Goal: Task Accomplishment & Management: Manage account settings

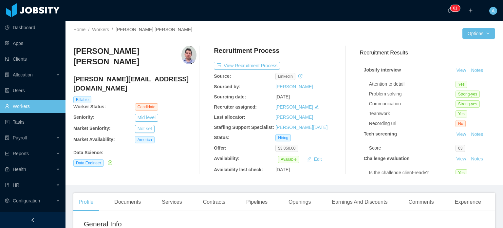
scroll to position [5, 0]
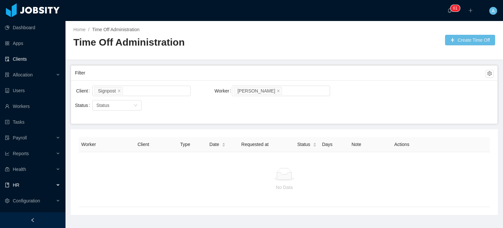
click at [26, 60] on link "Clients" at bounding box center [32, 58] width 55 height 13
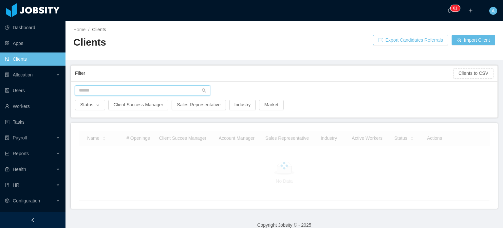
click at [96, 87] on input "text" at bounding box center [142, 90] width 135 height 10
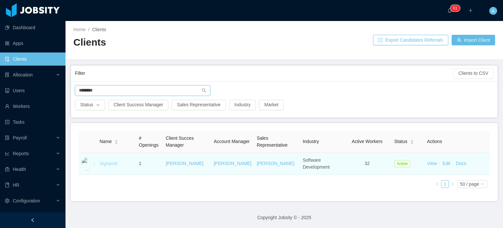
type input "********"
click at [102, 164] on link "Signpost" at bounding box center [109, 163] width 18 height 5
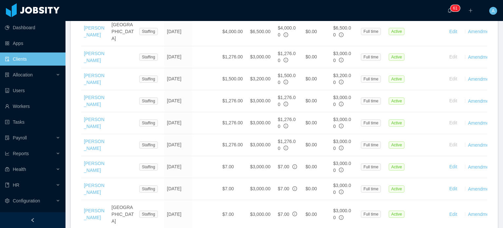
scroll to position [424, 0]
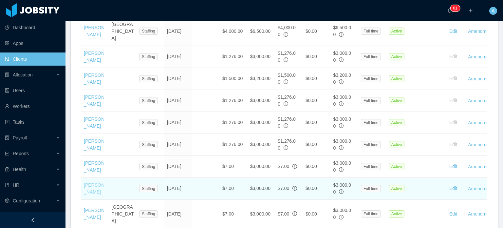
click at [96, 182] on link "Andres Figuera" at bounding box center [94, 188] width 21 height 12
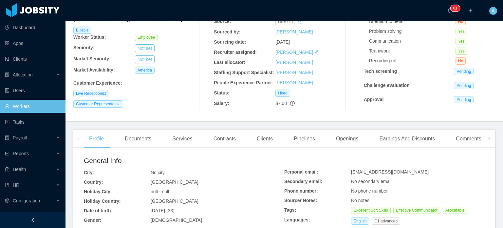
scroll to position [62, 0]
click at [408, 142] on div "Earnings And Discounts" at bounding box center [407, 139] width 66 height 18
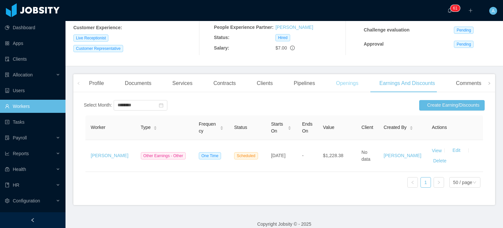
scroll to position [131, 0]
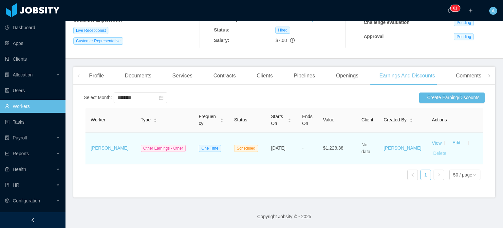
click at [432, 148] on button "Delete" at bounding box center [440, 153] width 16 height 10
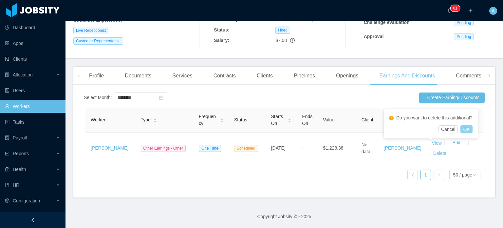
click at [469, 129] on button "OK" at bounding box center [467, 129] width 12 height 8
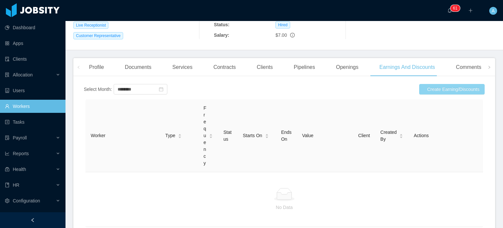
click at [432, 88] on button "Create Earning/Discounts" at bounding box center [452, 89] width 66 height 10
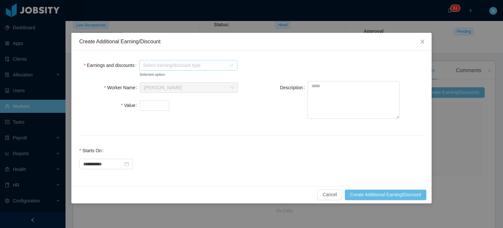
click at [175, 64] on span "Select earning/discount type" at bounding box center [184, 65] width 83 height 7
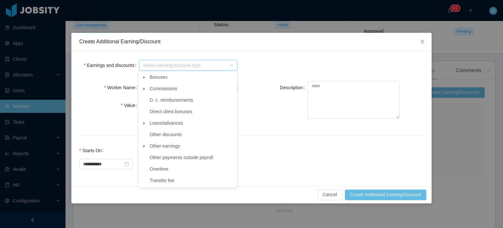
click at [144, 146] on span at bounding box center [144, 146] width 8 height 8
click at [157, 159] on span "Other" at bounding box center [161, 157] width 11 height 5
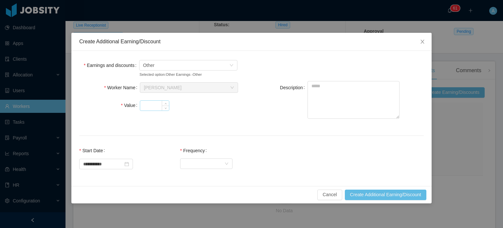
click at [151, 106] on input "Value" at bounding box center [154, 106] width 29 height 10
type input "*******"
click at [323, 89] on textarea "Description" at bounding box center [354, 100] width 92 height 38
type textarea "*"
type textarea "**********"
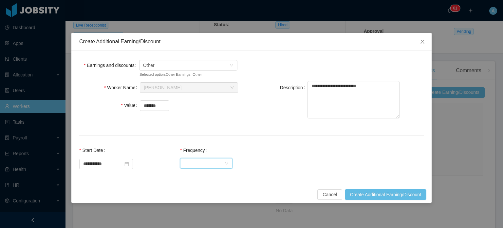
click at [224, 164] on div "Select Frequency" at bounding box center [204, 163] width 40 height 10
click at [220, 177] on li "One Time" at bounding box center [212, 176] width 52 height 10
click at [374, 194] on button "Create Additional Earning/Discount" at bounding box center [386, 194] width 82 height 10
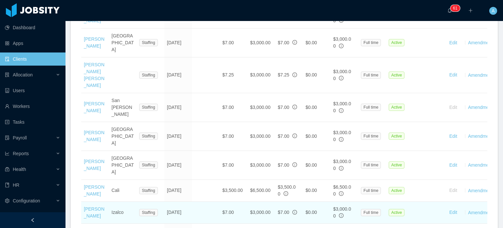
scroll to position [585, 0]
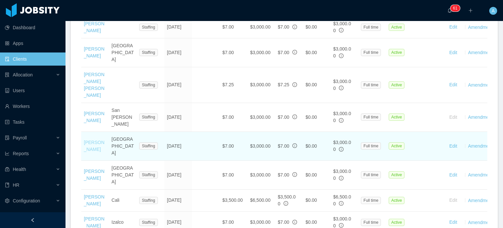
click at [93, 140] on link "[PERSON_NAME]" at bounding box center [94, 146] width 21 height 12
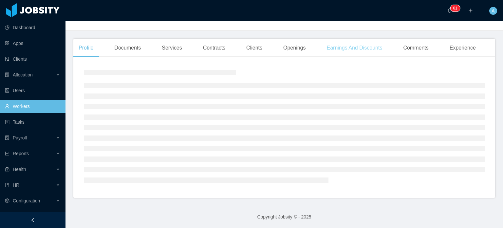
scroll to position [180, 0]
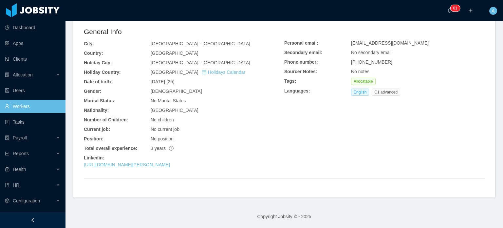
click at [355, 50] on span "No secondary email" at bounding box center [371, 52] width 41 height 5
click at [415, 53] on div "No secondary email" at bounding box center [418, 52] width 134 height 7
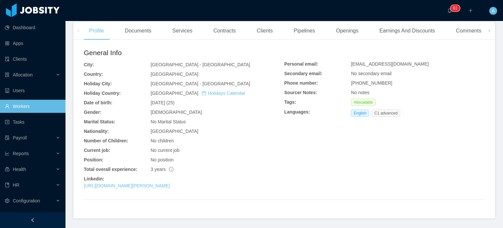
scroll to position [159, 0]
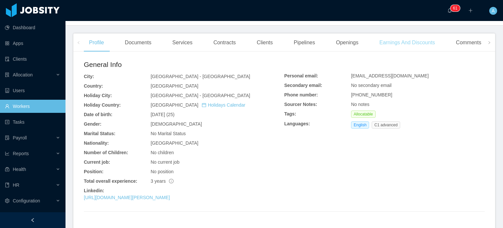
click at [401, 40] on div "Earnings And Discounts" at bounding box center [407, 42] width 66 height 18
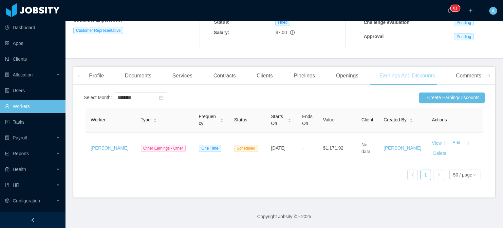
scroll to position [131, 0]
click at [431, 92] on button "Create Earning/Discounts" at bounding box center [452, 97] width 66 height 10
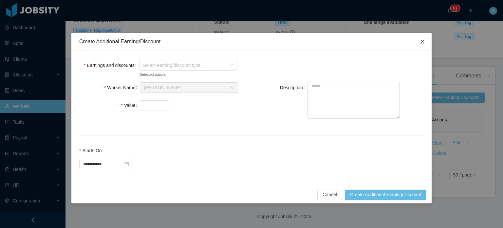
click at [423, 44] on icon "icon: close" at bounding box center [422, 41] width 5 height 5
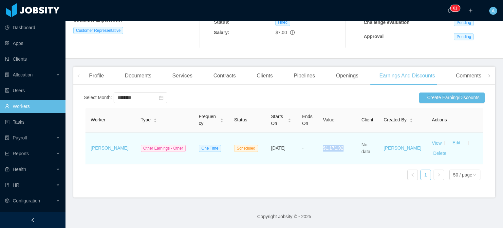
drag, startPoint x: 349, startPoint y: 143, endPoint x: 325, endPoint y: 149, distance: 24.0
click at [325, 149] on td "$1,171.92" at bounding box center [337, 148] width 38 height 32
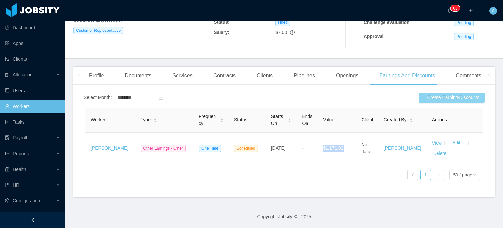
click at [439, 93] on button "Create Earning/Discounts" at bounding box center [452, 97] width 66 height 10
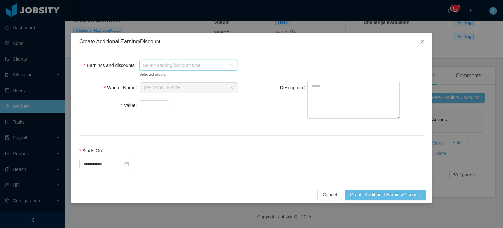
click at [192, 67] on span "Select earning/discount type" at bounding box center [184, 65] width 83 height 7
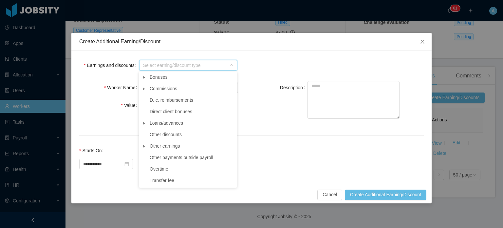
click at [143, 149] on span at bounding box center [144, 146] width 8 height 8
click at [162, 156] on span "Other" at bounding box center [161, 157] width 11 height 5
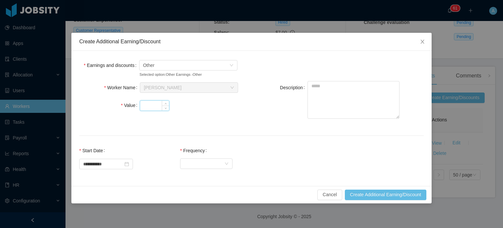
click at [153, 103] on input "Value" at bounding box center [154, 106] width 29 height 10
type input "*******"
click at [242, 133] on form "**********" at bounding box center [251, 118] width 345 height 119
click at [316, 87] on textarea "Description" at bounding box center [354, 100] width 92 height 38
type textarea "**********"
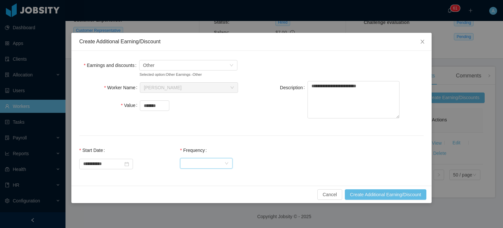
click at [220, 164] on div "Select Frequency" at bounding box center [204, 163] width 40 height 10
click at [213, 174] on li "One Time" at bounding box center [212, 176] width 52 height 10
click at [382, 194] on button "Create Additional Earning/Discount" at bounding box center [386, 194] width 82 height 10
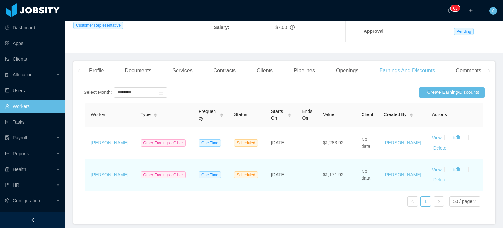
click at [432, 181] on button "Delete" at bounding box center [440, 180] width 16 height 10
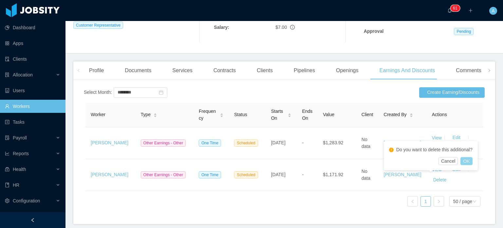
click at [470, 158] on button "OK" at bounding box center [467, 161] width 12 height 8
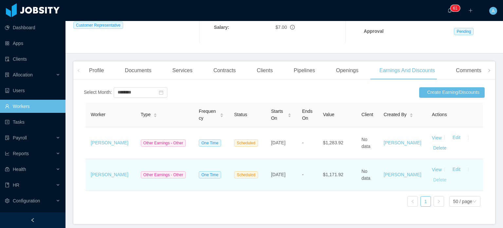
click at [436, 182] on button "Delete" at bounding box center [440, 180] width 16 height 10
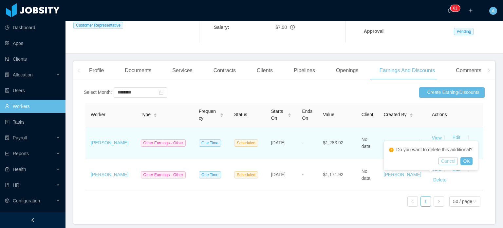
drag, startPoint x: 451, startPoint y: 162, endPoint x: 430, endPoint y: 158, distance: 21.7
click at [450, 161] on button "Cancel" at bounding box center [449, 161] width 20 height 8
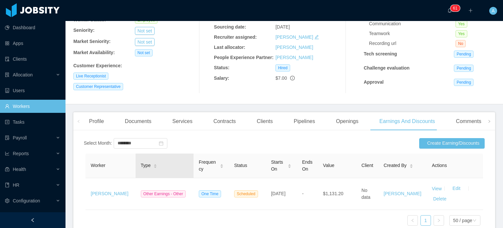
scroll to position [63, 0]
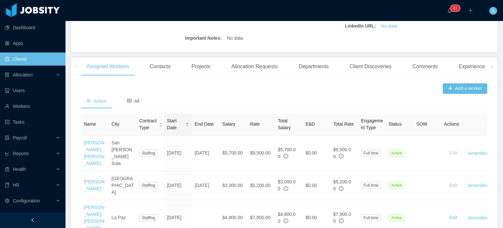
scroll to position [164, 0]
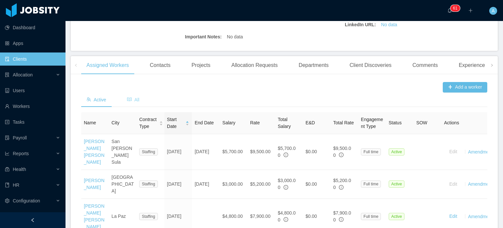
click at [136, 97] on span "All" at bounding box center [133, 99] width 12 height 5
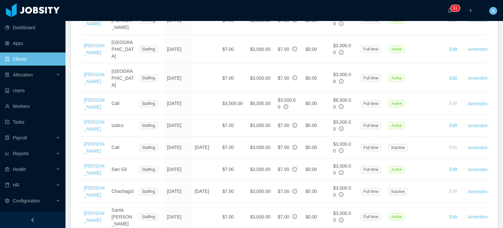
scroll to position [1240, 0]
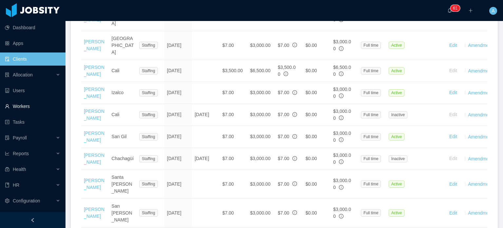
click at [21, 105] on link "Workers" at bounding box center [32, 106] width 55 height 13
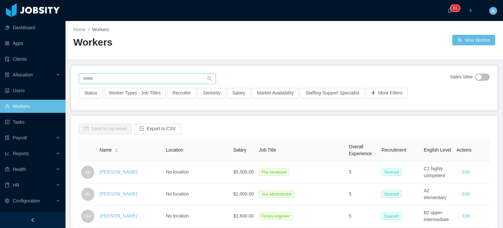
click at [107, 79] on input "text" at bounding box center [147, 78] width 137 height 10
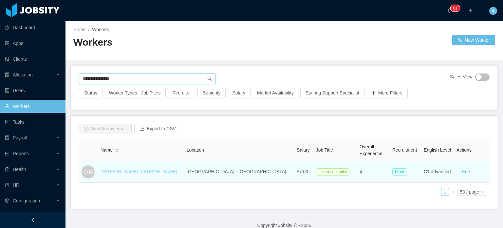
type input "**********"
click at [122, 172] on link "Claudia Hernandez Aguilar" at bounding box center [139, 171] width 77 height 5
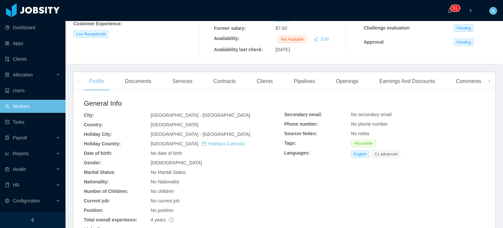
scroll to position [131, 0]
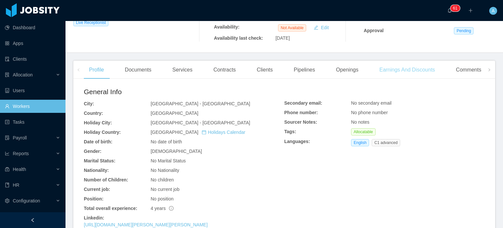
click at [393, 71] on div "Earnings And Discounts" at bounding box center [407, 70] width 66 height 18
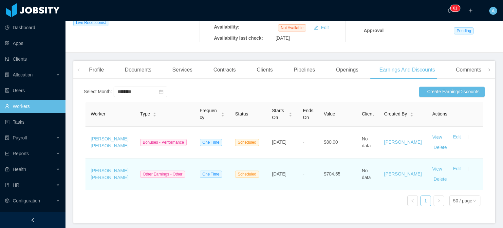
scroll to position [163, 0]
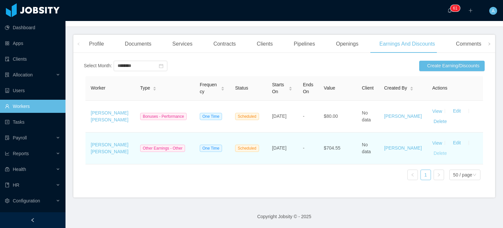
click at [432, 148] on button "Delete" at bounding box center [440, 153] width 16 height 10
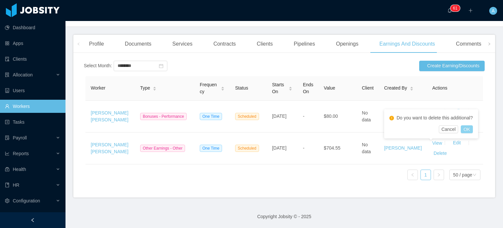
click at [469, 126] on button "OK" at bounding box center [467, 129] width 12 height 8
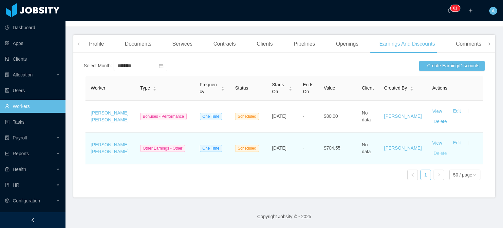
click at [432, 148] on button "Delete" at bounding box center [440, 153] width 16 height 10
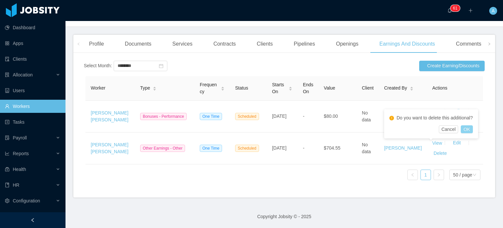
click at [473, 129] on button "OK" at bounding box center [467, 129] width 12 height 8
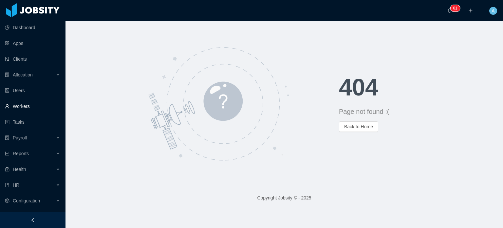
click at [19, 106] on link "Workers" at bounding box center [32, 106] width 55 height 13
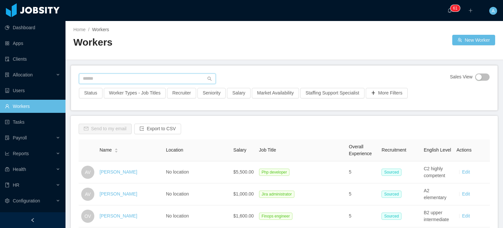
click at [119, 80] on input "text" at bounding box center [147, 78] width 137 height 10
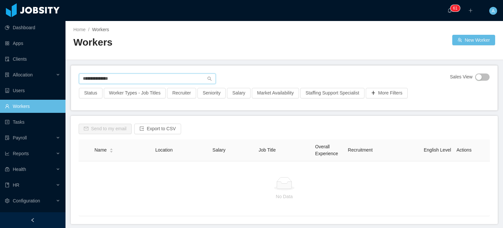
click at [95, 75] on input "**********" at bounding box center [147, 78] width 137 height 10
click at [91, 79] on input "**********" at bounding box center [147, 78] width 137 height 10
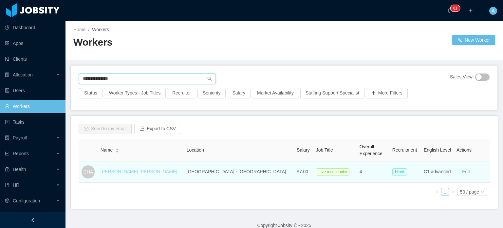
type input "**********"
click at [131, 171] on link "Claudia Hernandez Aguilar" at bounding box center [139, 171] width 77 height 5
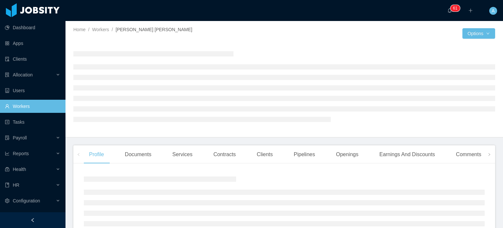
scroll to position [106, 0]
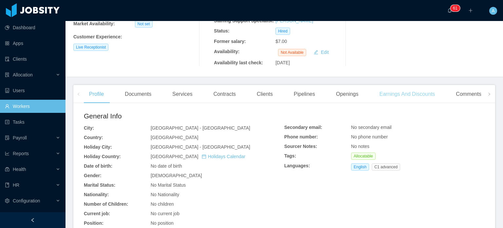
click at [398, 94] on div "Earnings And Discounts" at bounding box center [407, 94] width 66 height 18
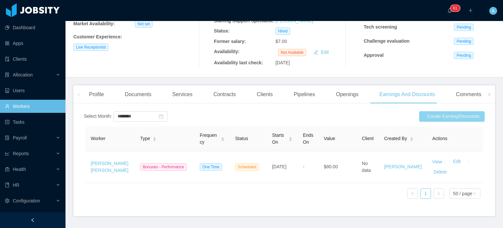
click at [444, 118] on button "Create Earning/Discounts" at bounding box center [452, 116] width 66 height 10
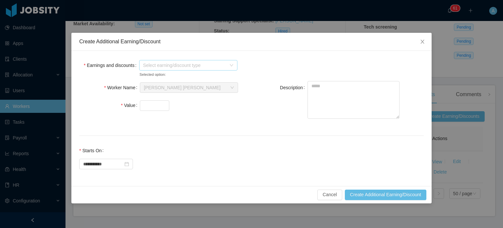
click at [190, 63] on span "Select earning/discount type" at bounding box center [184, 65] width 83 height 7
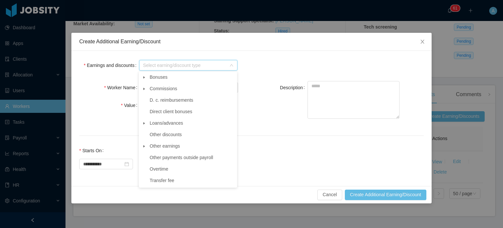
click at [143, 146] on icon "icon: caret-down" at bounding box center [144, 145] width 3 height 3
click at [159, 156] on span "Other" at bounding box center [161, 157] width 11 height 5
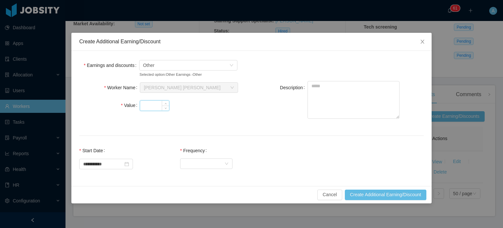
click at [154, 103] on input "Value" at bounding box center [154, 106] width 29 height 10
type input "*******"
click at [326, 86] on textarea "Description" at bounding box center [354, 100] width 92 height 38
type textarea "*"
type textarea "**********"
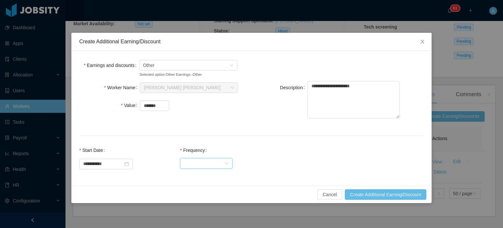
click at [210, 161] on div "Select Frequency" at bounding box center [204, 163] width 40 height 10
click at [211, 178] on li "One Time" at bounding box center [212, 176] width 52 height 10
click at [372, 196] on button "Create Additional Earning/Discount" at bounding box center [386, 194] width 82 height 10
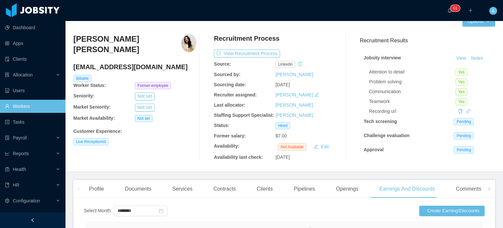
scroll to position [8, 0]
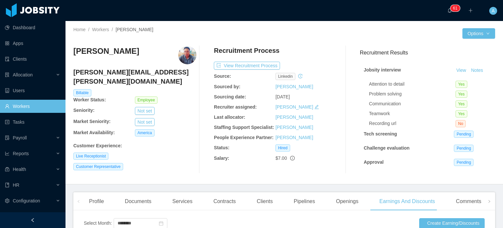
scroll to position [131, 0]
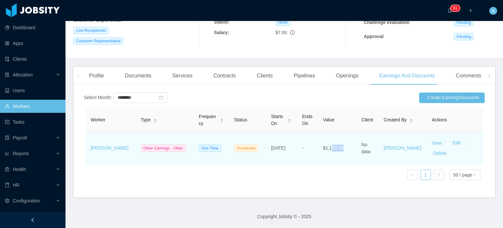
drag, startPoint x: 349, startPoint y: 142, endPoint x: 335, endPoint y: 142, distance: 14.1
click at [335, 142] on td "$1,169.70" at bounding box center [337, 148] width 38 height 32
click at [355, 144] on td "$1,169.70" at bounding box center [337, 148] width 38 height 32
click at [434, 150] on button "Delete" at bounding box center [440, 153] width 16 height 10
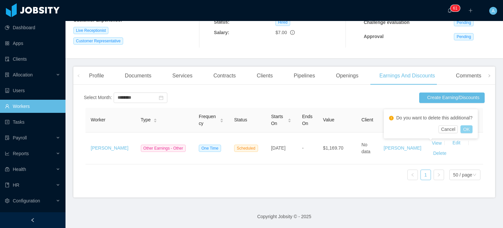
click at [469, 129] on button "OK" at bounding box center [467, 129] width 12 height 8
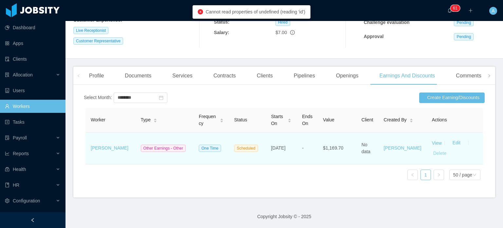
click at [433, 149] on button "Delete" at bounding box center [440, 153] width 16 height 10
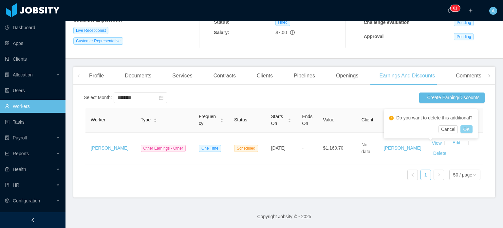
click at [468, 131] on button "OK" at bounding box center [467, 129] width 12 height 8
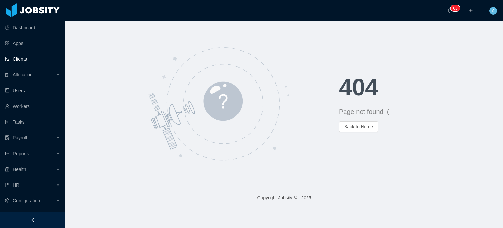
click at [22, 60] on link "Clients" at bounding box center [32, 58] width 55 height 13
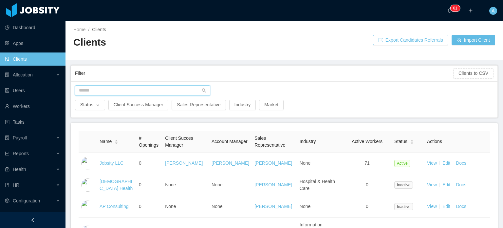
click at [132, 93] on input "text" at bounding box center [142, 90] width 135 height 10
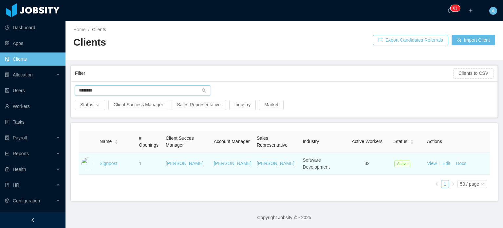
type input "********"
click at [107, 157] on td "Signpost" at bounding box center [116, 164] width 39 height 22
click at [107, 162] on link "Signpost" at bounding box center [109, 163] width 18 height 5
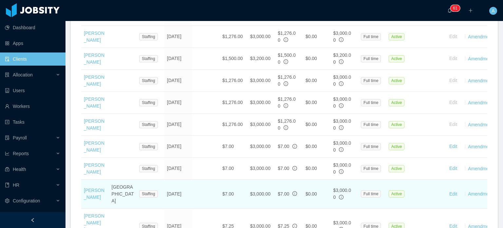
scroll to position [459, 0]
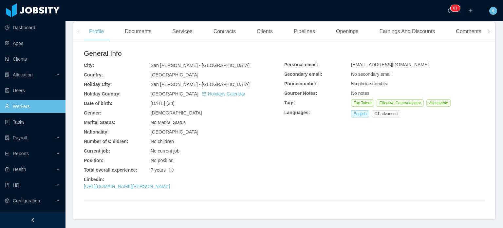
scroll to position [126, 0]
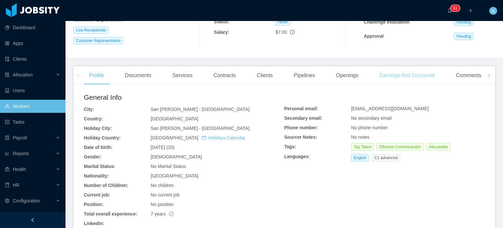
click at [398, 75] on div "Earnings And Discounts" at bounding box center [407, 75] width 66 height 18
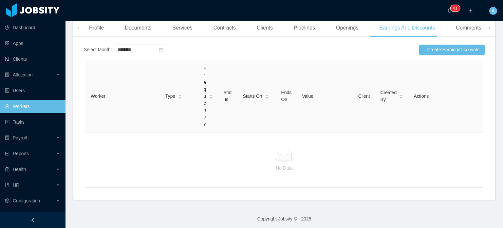
scroll to position [181, 0]
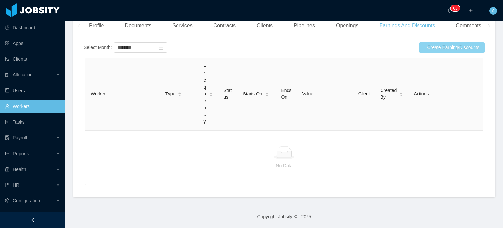
click at [441, 43] on button "Create Earning/Discounts" at bounding box center [452, 47] width 66 height 10
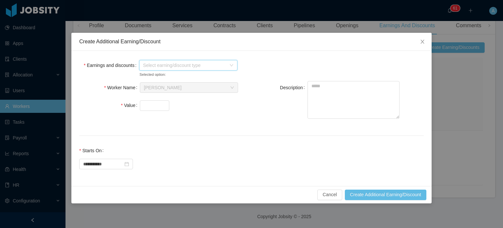
click at [233, 63] on span "Select earning/discount type" at bounding box center [188, 65] width 98 height 10
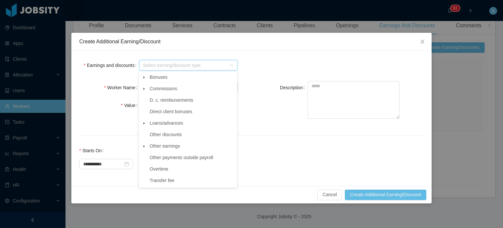
click at [144, 75] on span at bounding box center [144, 77] width 8 height 8
click at [142, 76] on span at bounding box center [144, 77] width 8 height 8
click at [145, 148] on icon "icon: caret-down" at bounding box center [144, 145] width 3 height 3
click at [157, 159] on span "Other" at bounding box center [161, 157] width 11 height 5
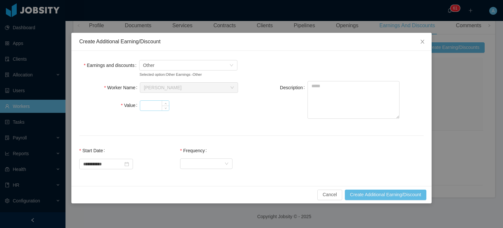
click at [151, 105] on input "Value" at bounding box center [154, 106] width 29 height 10
click at [326, 91] on textarea "Description" at bounding box center [354, 100] width 92 height 38
click at [148, 104] on input "Value" at bounding box center [154, 106] width 29 height 10
type input "*******"
click at [328, 85] on textarea "Description" at bounding box center [354, 100] width 92 height 38
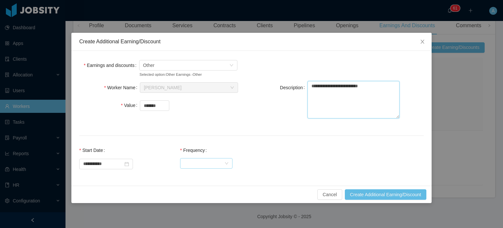
type textarea "**********"
click at [233, 166] on div "Select Frequency" at bounding box center [206, 163] width 52 height 10
click at [218, 175] on li "One Time" at bounding box center [212, 176] width 52 height 10
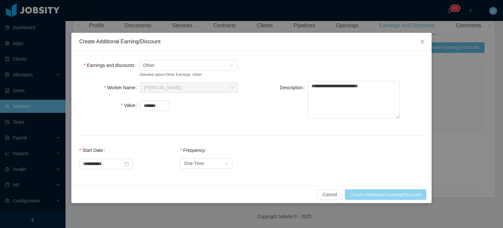
click at [374, 192] on button "Create Additional Earning/Discount" at bounding box center [386, 194] width 82 height 10
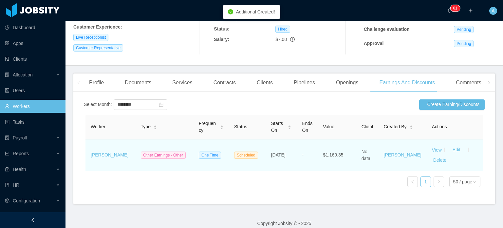
scroll to position [131, 0]
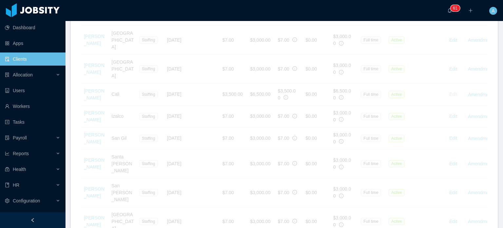
scroll to position [618, 0]
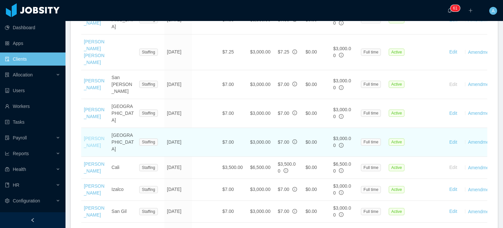
click at [89, 136] on link "[PERSON_NAME]" at bounding box center [94, 142] width 21 height 12
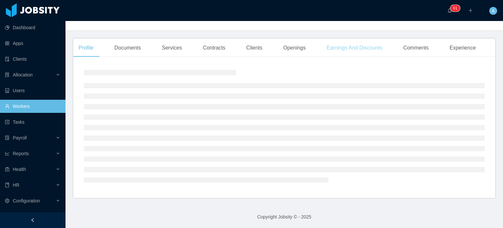
click at [351, 49] on div "Earnings And Discounts" at bounding box center [355, 48] width 66 height 18
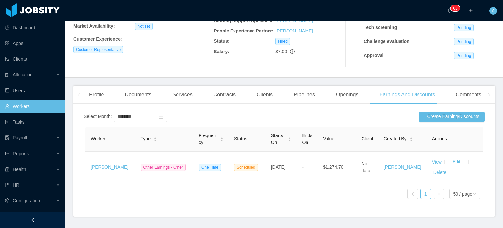
scroll to position [131, 0]
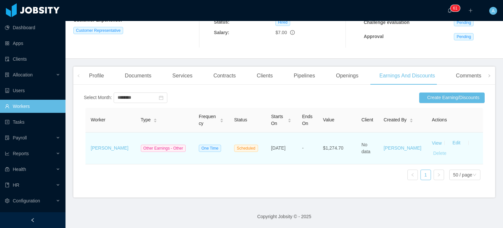
click at [432, 148] on button "Delete" at bounding box center [440, 153] width 16 height 10
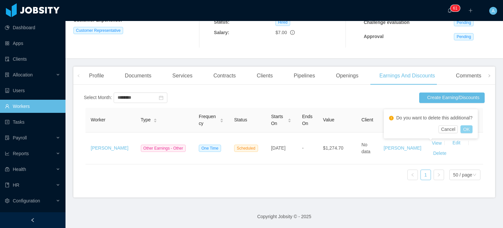
click at [469, 129] on button "OK" at bounding box center [467, 129] width 12 height 8
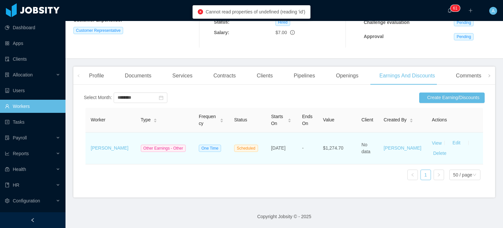
click at [370, 157] on td "No data" at bounding box center [367, 148] width 22 height 32
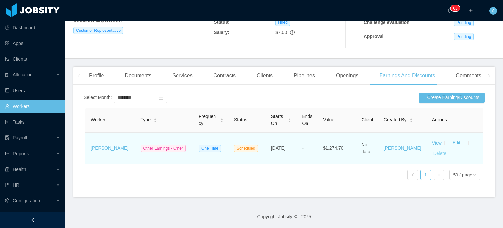
click at [432, 149] on button "Delete" at bounding box center [440, 153] width 16 height 10
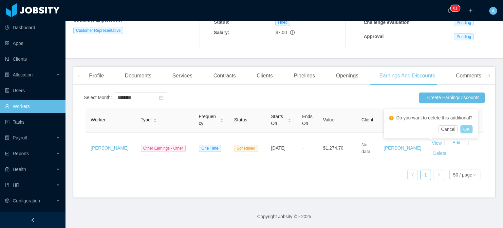
click at [465, 127] on button "OK" at bounding box center [467, 129] width 12 height 8
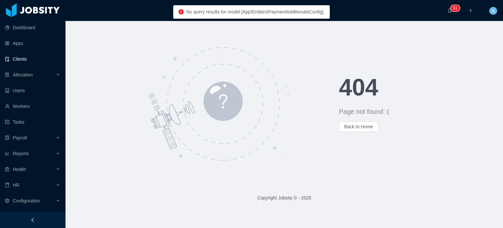
click at [17, 60] on link "Clients" at bounding box center [32, 58] width 55 height 13
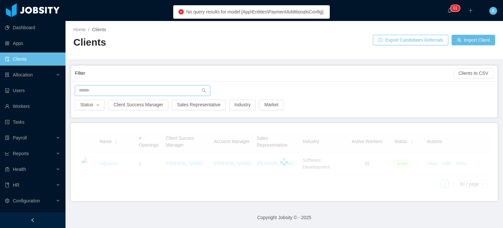
click at [139, 90] on input "text" at bounding box center [142, 90] width 135 height 10
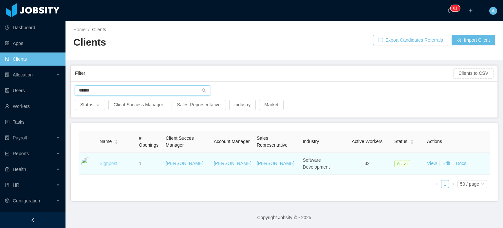
type input "******"
click at [109, 161] on link "Signpost" at bounding box center [109, 163] width 18 height 5
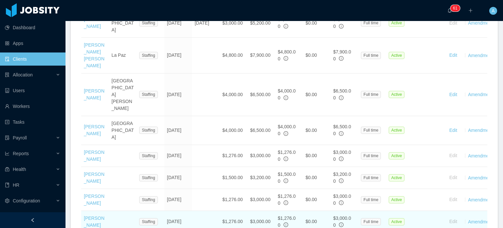
scroll to position [390, 0]
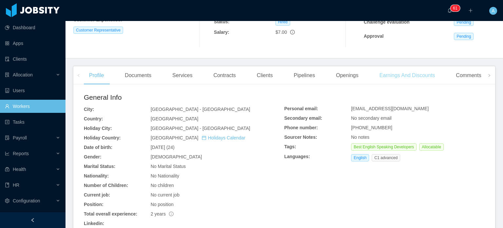
scroll to position [119, 0]
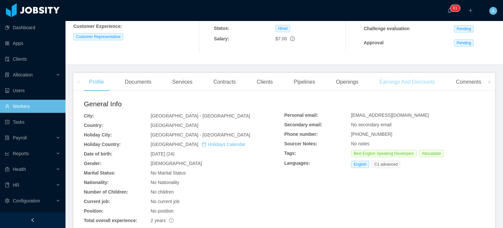
click at [414, 82] on div "Earnings And Discounts" at bounding box center [407, 82] width 66 height 18
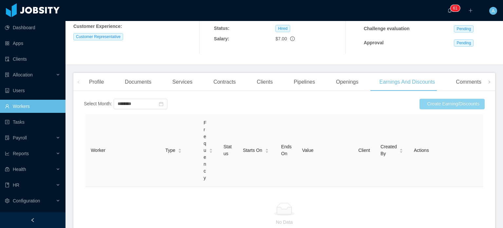
click at [450, 103] on button "Create Earning/Discounts" at bounding box center [452, 104] width 66 height 10
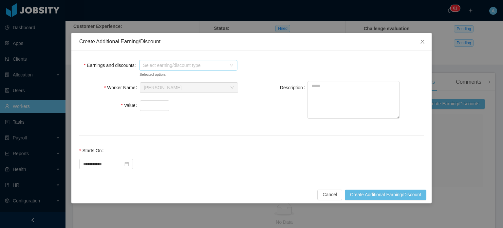
click at [220, 66] on span "Select earning/discount type" at bounding box center [184, 65] width 83 height 7
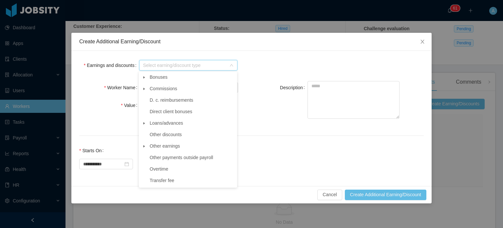
click at [145, 146] on icon "icon: caret-down" at bounding box center [144, 145] width 3 height 3
click at [155, 158] on li "Other" at bounding box center [191, 157] width 90 height 9
click at [160, 158] on span "Other" at bounding box center [161, 157] width 11 height 5
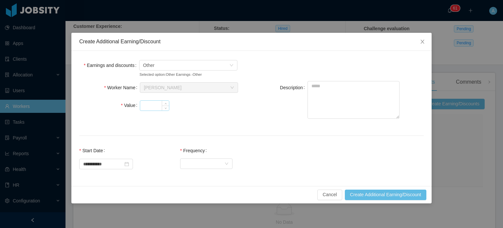
click at [149, 103] on input "Value" at bounding box center [154, 106] width 29 height 10
type input "******"
click at [335, 95] on textarea "Description" at bounding box center [354, 100] width 92 height 38
type textarea "**********"
click at [224, 165] on div "Select Frequency" at bounding box center [204, 163] width 40 height 10
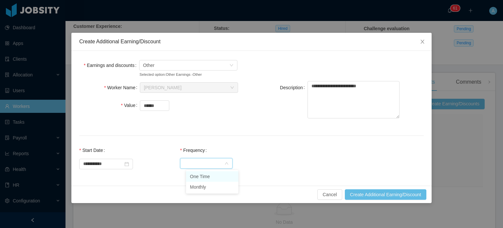
click at [214, 178] on li "One Time" at bounding box center [212, 176] width 52 height 10
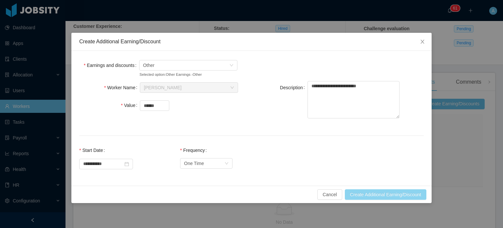
click at [375, 195] on button "Create Additional Earning/Discount" at bounding box center [386, 194] width 82 height 10
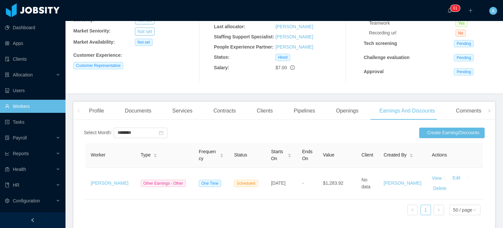
scroll to position [131, 0]
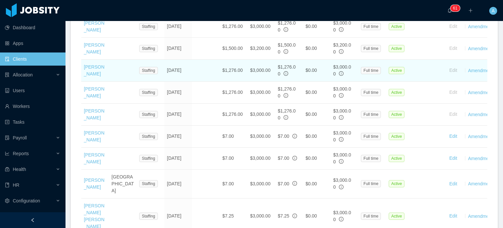
scroll to position [459, 0]
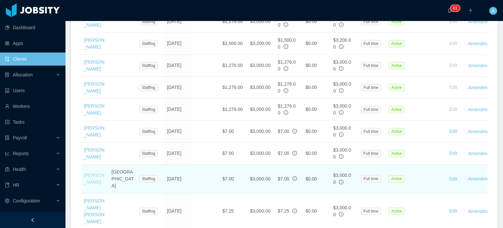
click at [88, 172] on link "[PERSON_NAME]" at bounding box center [94, 178] width 21 height 12
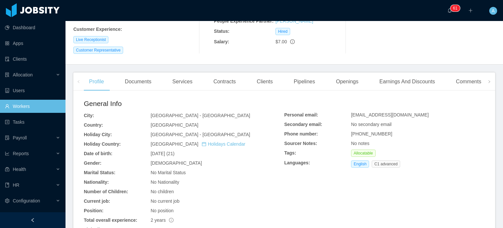
scroll to position [114, 0]
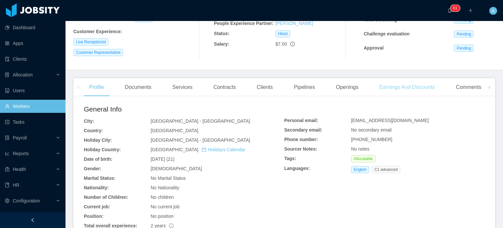
click at [413, 89] on div "Earnings And Discounts" at bounding box center [407, 87] width 66 height 18
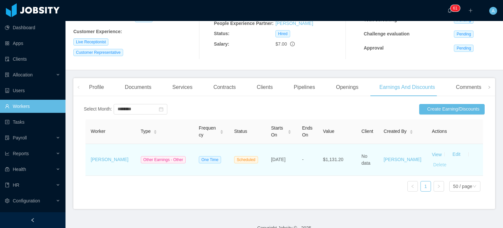
click at [434, 165] on button "Delete" at bounding box center [440, 165] width 16 height 10
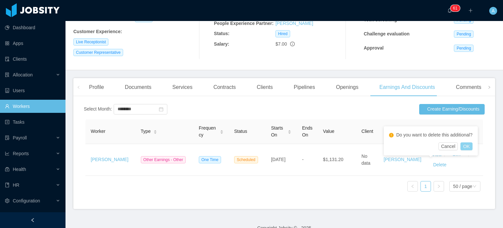
click at [468, 145] on button "OK" at bounding box center [467, 146] width 12 height 8
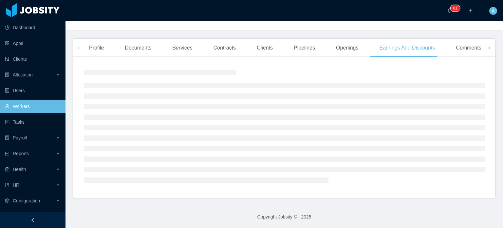
scroll to position [114, 0]
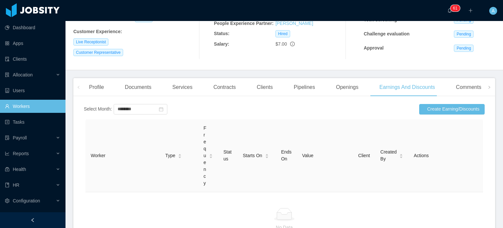
drag, startPoint x: 451, startPoint y: 99, endPoint x: 451, endPoint y: 104, distance: 4.6
click at [451, 104] on div "Profile Documents Services Contracts Clients Pipelines Openings Earnings And Di…" at bounding box center [284, 168] width 422 height 181
click at [450, 111] on button "Create Earning/Discounts" at bounding box center [452, 109] width 66 height 10
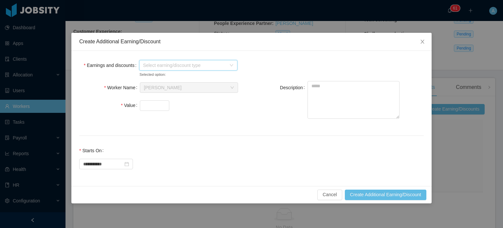
click at [212, 65] on span "Select earning/discount type" at bounding box center [184, 65] width 83 height 7
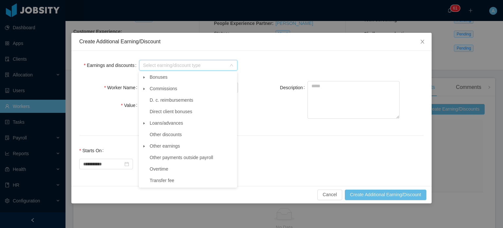
click at [144, 148] on icon "icon: caret-down" at bounding box center [144, 145] width 3 height 3
click at [160, 157] on span "Other" at bounding box center [161, 157] width 11 height 5
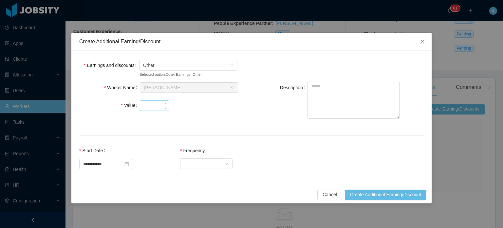
click at [149, 106] on input "Value" at bounding box center [154, 106] width 29 height 10
type input "******"
click at [345, 91] on textarea "Description" at bounding box center [354, 100] width 92 height 38
type textarea "**********"
click at [217, 163] on div "Select Frequency" at bounding box center [204, 163] width 40 height 10
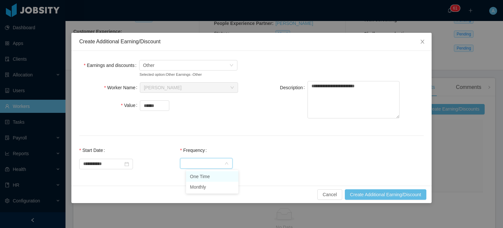
click at [208, 178] on li "One Time" at bounding box center [212, 176] width 52 height 10
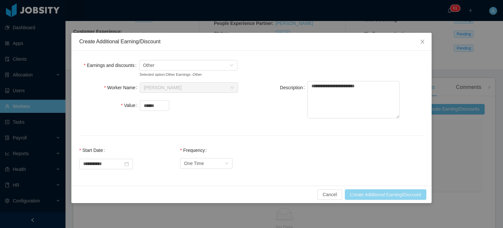
click at [363, 191] on button "Create Additional Earning/Discount" at bounding box center [386, 194] width 82 height 10
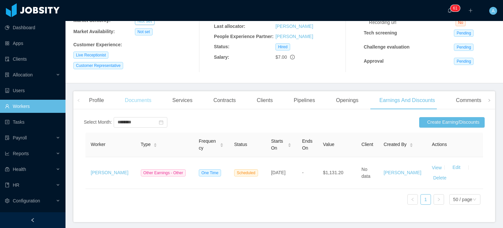
scroll to position [81, 0]
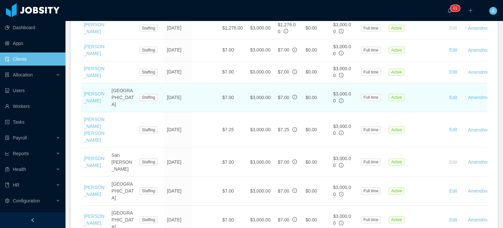
scroll to position [507, 0]
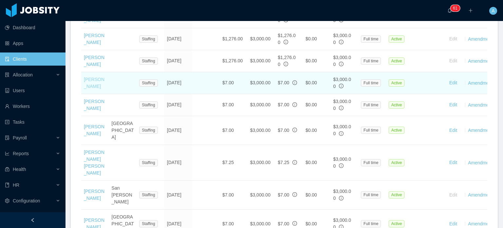
click at [94, 77] on link "[PERSON_NAME]" at bounding box center [94, 83] width 21 height 12
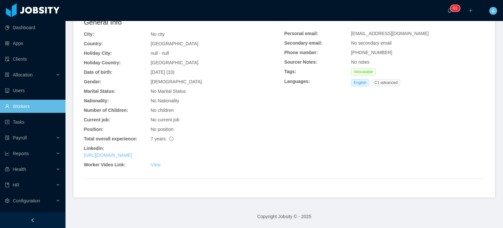
scroll to position [136, 0]
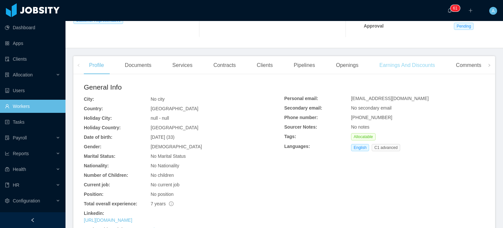
click at [405, 64] on div "Earnings And Discounts" at bounding box center [407, 65] width 66 height 18
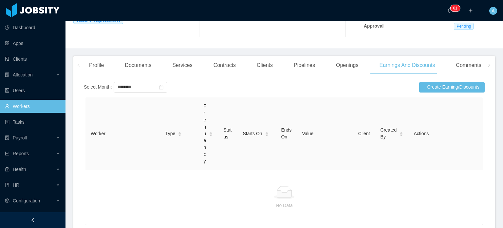
scroll to position [131, 0]
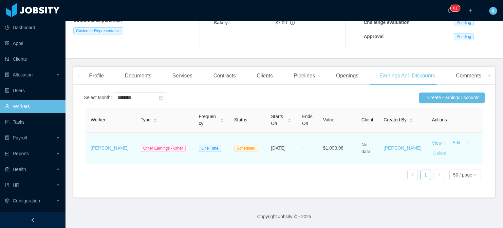
click at [435, 148] on button "Delete" at bounding box center [440, 153] width 16 height 10
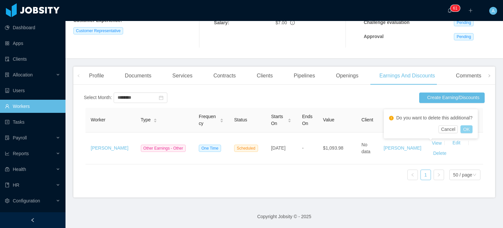
click at [465, 128] on button "OK" at bounding box center [467, 129] width 12 height 8
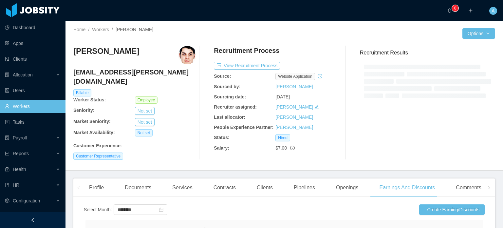
scroll to position [98, 0]
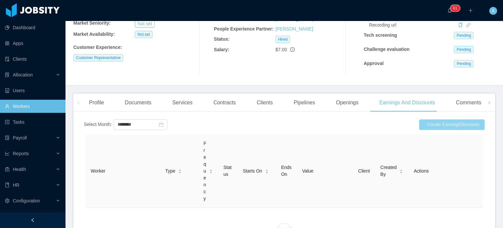
click at [429, 125] on button "Create Earning/Discounts" at bounding box center [452, 124] width 66 height 10
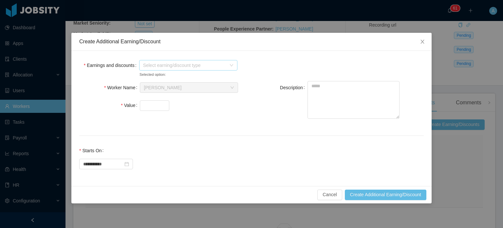
click at [212, 69] on span "Select earning/discount type" at bounding box center [186, 65] width 86 height 10
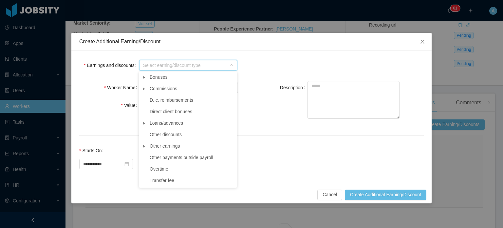
click at [147, 147] on span at bounding box center [144, 146] width 8 height 8
click at [162, 159] on span "Other" at bounding box center [161, 157] width 11 height 5
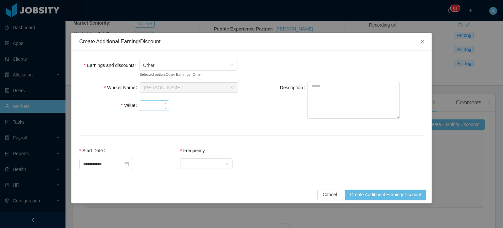
click at [157, 105] on input "Value" at bounding box center [154, 106] width 29 height 10
type input "*******"
click at [330, 91] on textarea "Description" at bounding box center [354, 100] width 92 height 38
type textarea "**********"
click at [214, 163] on div "Select Frequency" at bounding box center [204, 163] width 40 height 10
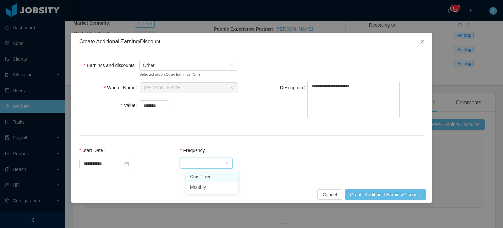
click at [208, 176] on li "One Time" at bounding box center [212, 176] width 52 height 10
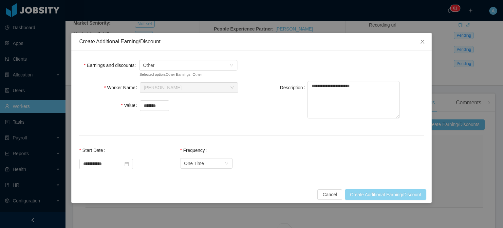
click at [366, 194] on button "Create Additional Earning/Discount" at bounding box center [386, 194] width 82 height 10
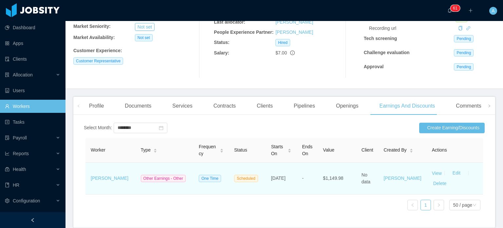
scroll to position [131, 0]
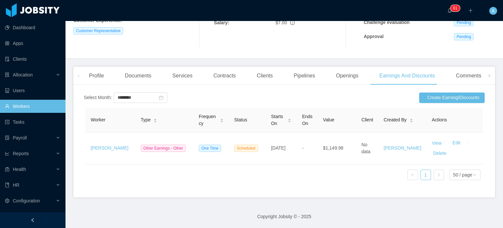
drag, startPoint x: 5, startPoint y: 1, endPoint x: 85, endPoint y: 18, distance: 81.5
click at [85, 18] on div "··· 0 1 2 3 4 5 6 7 8 9 0 1 2 3 4 5 6 7 8 9 0 1 2 3 4 5 6 7 8 9 0 1 2 3 4 5 6 7…" at bounding box center [251, 10] width 505 height 21
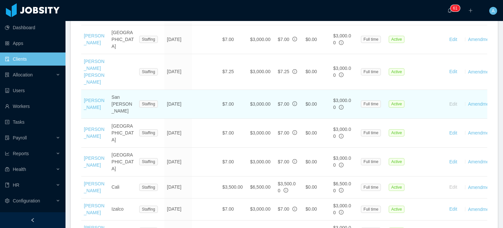
scroll to position [626, 0]
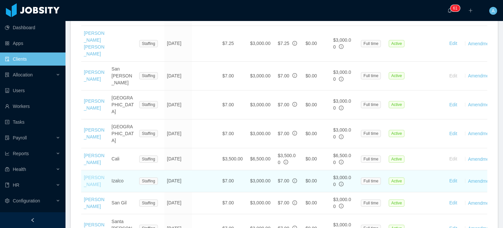
click at [95, 175] on link "[PERSON_NAME]" at bounding box center [94, 181] width 21 height 12
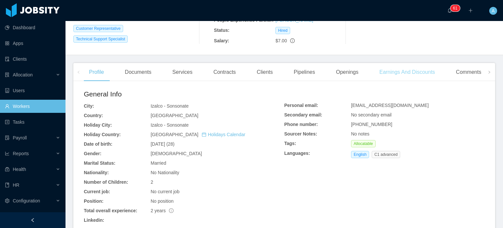
scroll to position [127, 0]
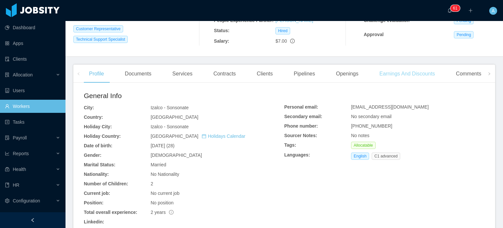
click at [398, 75] on div "Earnings And Discounts" at bounding box center [407, 74] width 66 height 18
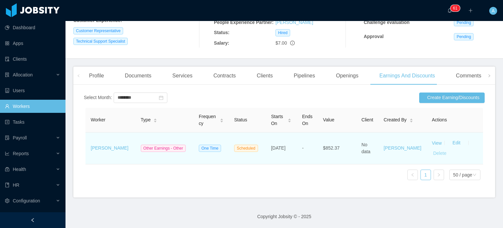
click at [434, 152] on button "Delete" at bounding box center [440, 153] width 16 height 10
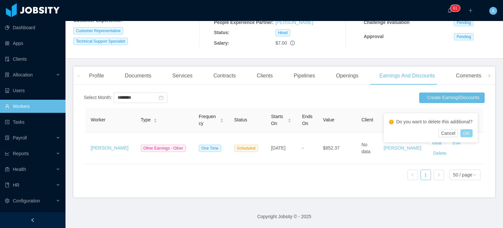
click at [469, 131] on button "OK" at bounding box center [467, 133] width 12 height 8
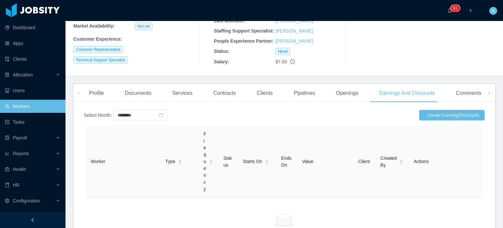
scroll to position [127, 0]
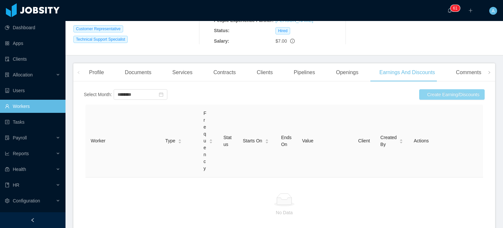
click at [445, 97] on button "Create Earning/Discounts" at bounding box center [452, 94] width 66 height 10
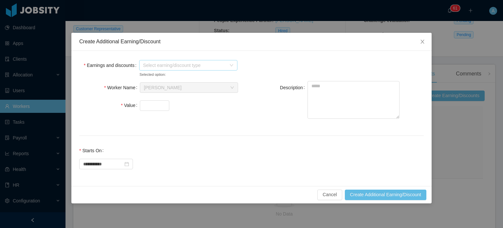
click at [159, 66] on span "Select earning/discount type" at bounding box center [184, 65] width 83 height 7
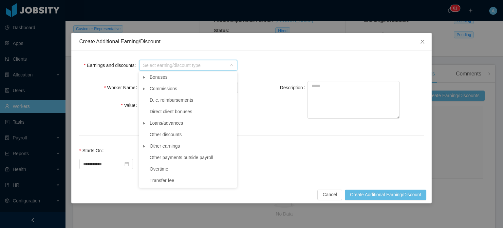
click at [144, 147] on icon "icon: caret-down" at bounding box center [144, 146] width 1 height 2
click at [160, 160] on span "Other" at bounding box center [161, 157] width 11 height 5
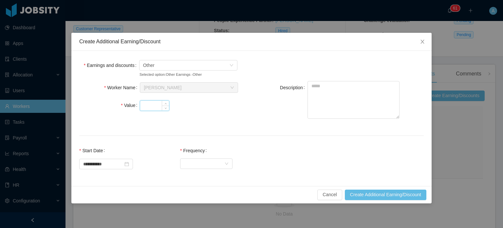
click at [153, 104] on input "Value" at bounding box center [154, 106] width 29 height 10
type input "*******"
click at [340, 93] on textarea "Description" at bounding box center [354, 100] width 92 height 38
type textarea "**********"
click at [229, 164] on icon "icon: down" at bounding box center [227, 163] width 4 height 4
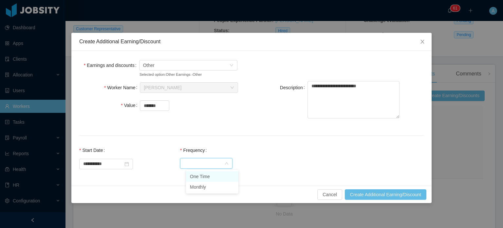
click at [210, 177] on li "One Time" at bounding box center [212, 176] width 52 height 10
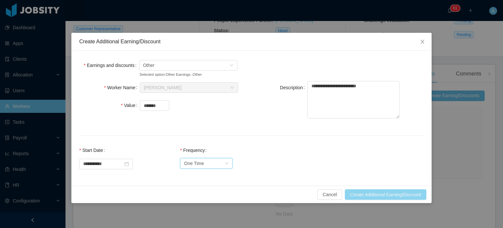
click at [377, 194] on button "Create Additional Earning/Discount" at bounding box center [386, 194] width 82 height 10
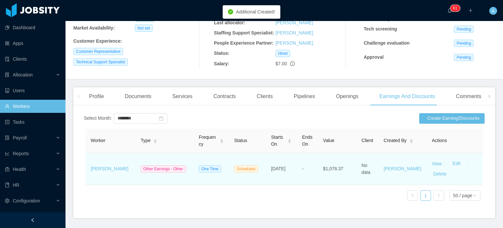
scroll to position [94, 0]
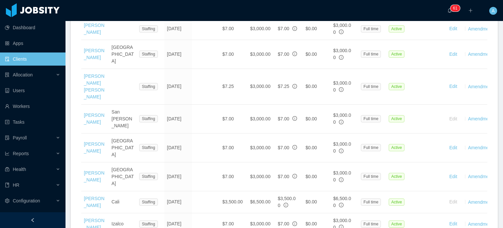
scroll to position [619, 0]
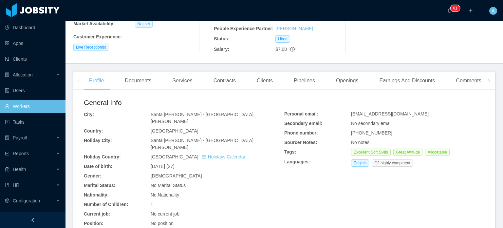
scroll to position [107, 0]
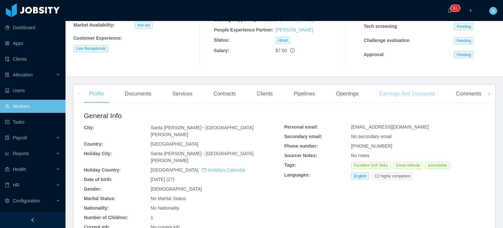
click at [410, 96] on div "Earnings And Discounts" at bounding box center [407, 94] width 66 height 18
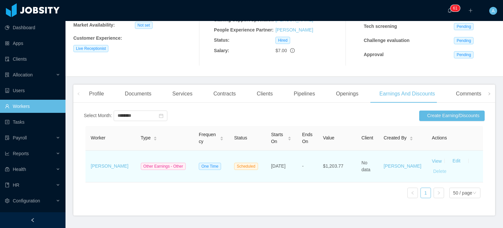
click at [432, 173] on button "Delete" at bounding box center [440, 171] width 16 height 10
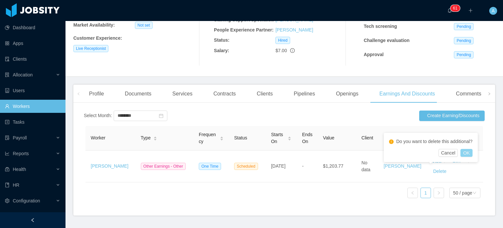
click at [471, 154] on button "OK" at bounding box center [467, 153] width 12 height 8
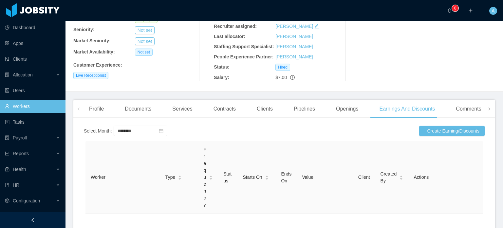
scroll to position [98, 0]
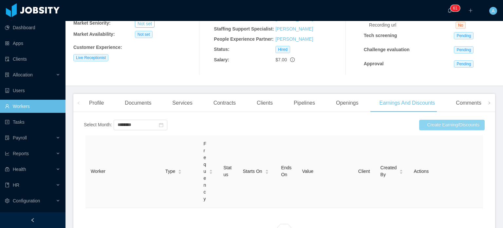
click at [446, 125] on button "Create Earning/Discounts" at bounding box center [452, 125] width 66 height 10
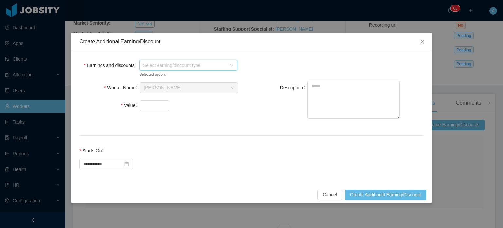
click at [212, 66] on span "Select earning/discount type" at bounding box center [184, 65] width 83 height 7
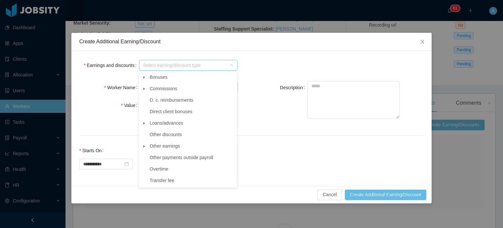
click at [143, 149] on span at bounding box center [144, 146] width 8 height 8
click at [157, 156] on span "Other" at bounding box center [161, 157] width 11 height 5
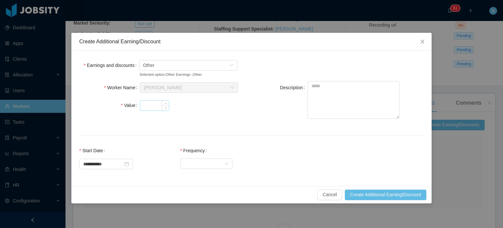
click at [149, 105] on input "Value" at bounding box center [154, 106] width 29 height 10
type input "*******"
click at [326, 96] on textarea "Description" at bounding box center [354, 100] width 92 height 38
type textarea "**********"
click at [223, 164] on div "Select Frequency" at bounding box center [204, 163] width 40 height 10
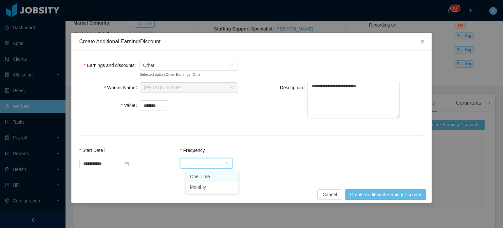
click at [211, 175] on li "One Time" at bounding box center [212, 176] width 52 height 10
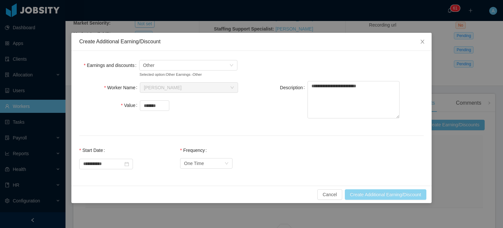
click at [391, 195] on button "Create Additional Earning/Discount" at bounding box center [386, 194] width 82 height 10
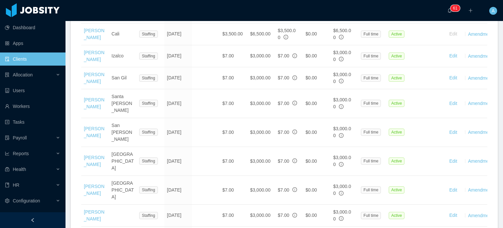
scroll to position [749, 0]
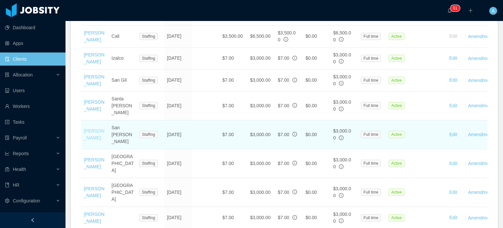
click at [90, 128] on link "[PERSON_NAME]" at bounding box center [94, 134] width 21 height 12
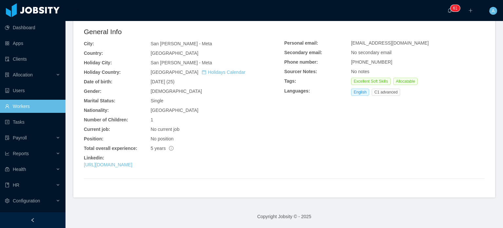
scroll to position [157, 0]
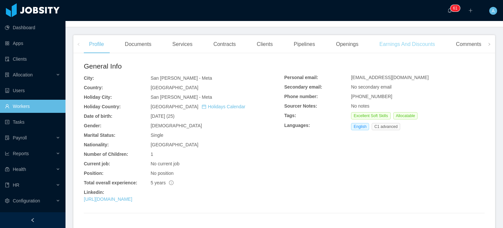
click at [409, 46] on div "Earnings And Discounts" at bounding box center [407, 44] width 66 height 18
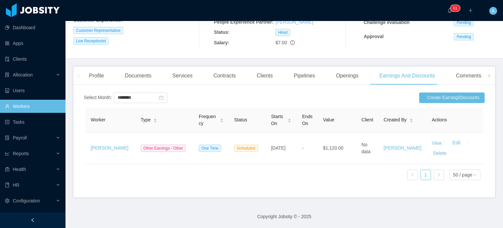
scroll to position [131, 0]
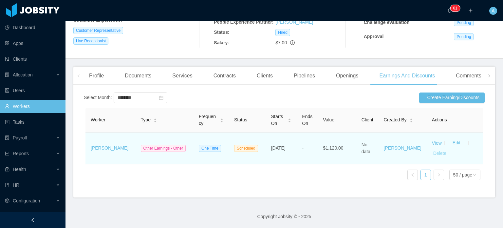
click at [432, 148] on button "Delete" at bounding box center [440, 153] width 16 height 10
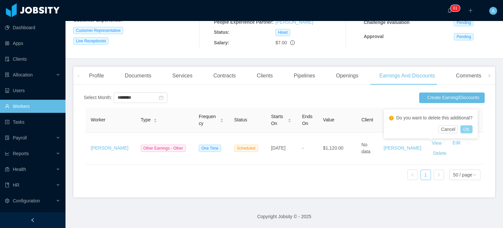
click at [468, 128] on button "OK" at bounding box center [467, 129] width 12 height 8
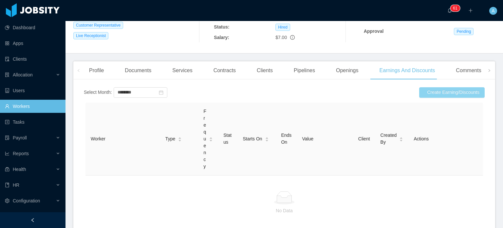
click at [442, 94] on button "Create Earning/Discounts" at bounding box center [452, 92] width 66 height 10
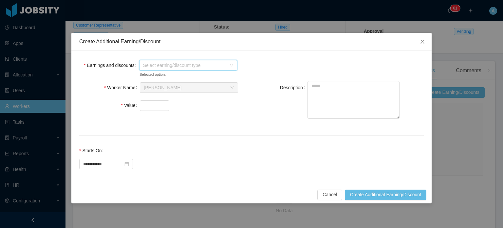
click at [204, 68] on span "Select earning/discount type" at bounding box center [184, 65] width 83 height 7
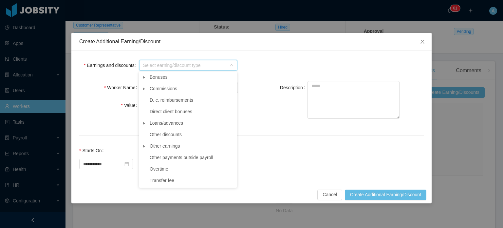
click at [144, 147] on icon "icon: caret-down" at bounding box center [144, 146] width 1 height 2
click at [158, 156] on span "Other" at bounding box center [161, 157] width 11 height 5
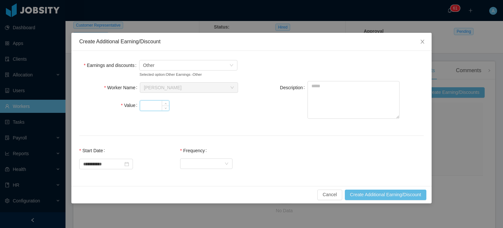
click at [152, 107] on input "Value" at bounding box center [154, 106] width 29 height 10
type input "****"
click at [314, 84] on textarea "Description" at bounding box center [354, 100] width 92 height 38
type textarea "**********"
click at [200, 162] on div "Select Frequency" at bounding box center [204, 163] width 40 height 10
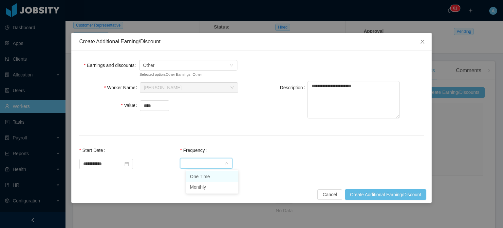
click at [209, 179] on li "One Time" at bounding box center [212, 176] width 52 height 10
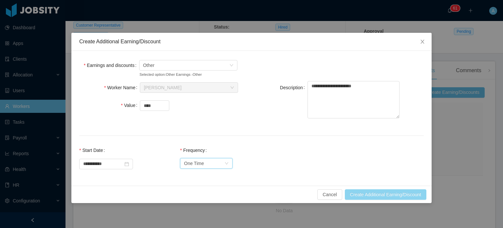
click at [370, 192] on button "Create Additional Earning/Discount" at bounding box center [386, 194] width 82 height 10
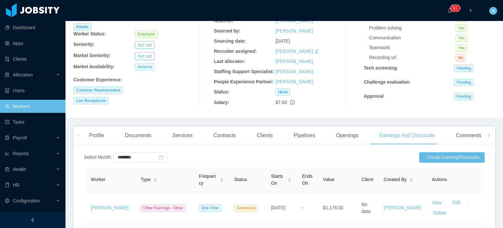
scroll to position [65, 0]
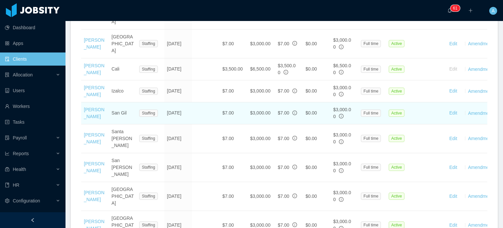
scroll to position [683, 0]
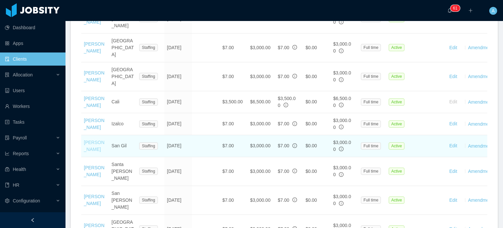
click at [92, 140] on link "[PERSON_NAME]" at bounding box center [94, 146] width 21 height 12
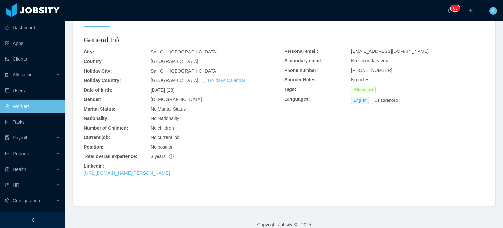
scroll to position [137, 0]
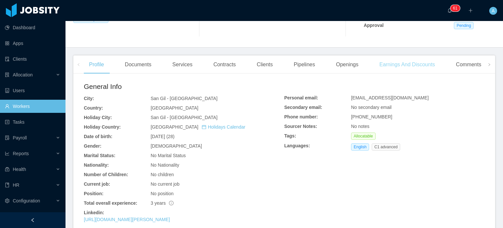
click at [400, 65] on div "Earnings And Discounts" at bounding box center [407, 64] width 66 height 18
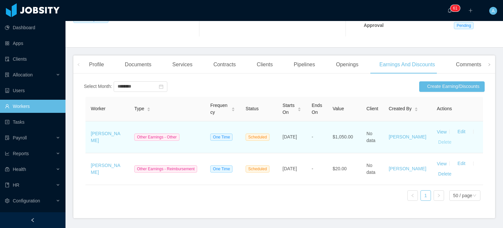
click at [437, 144] on button "Delete" at bounding box center [445, 142] width 16 height 10
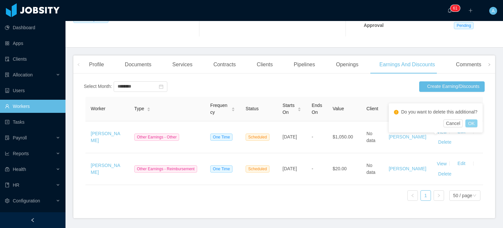
click at [471, 124] on button "OK" at bounding box center [472, 123] width 12 height 8
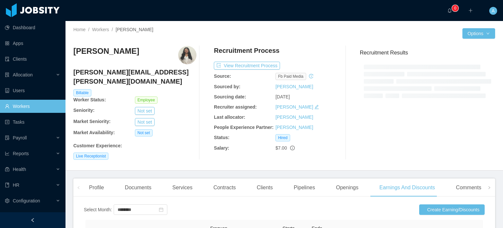
scroll to position [98, 0]
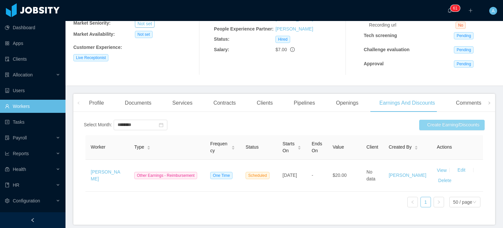
click at [439, 124] on button "Create Earning/Discounts" at bounding box center [452, 125] width 66 height 10
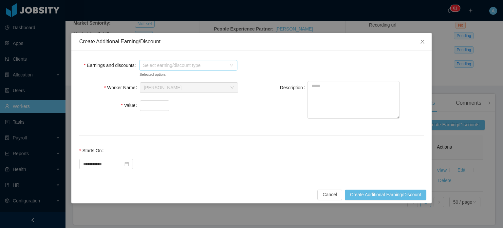
click at [191, 63] on span "Select earning/discount type" at bounding box center [184, 65] width 83 height 7
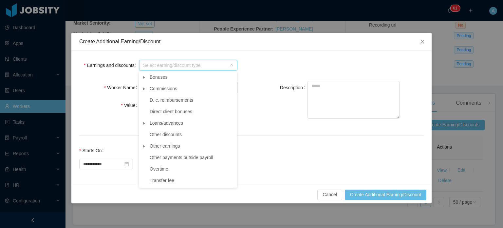
click at [144, 146] on icon "icon: caret-down" at bounding box center [144, 145] width 3 height 3
click at [158, 157] on span "Other" at bounding box center [161, 157] width 11 height 5
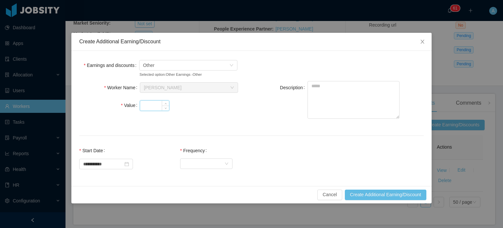
click at [154, 103] on input "Value" at bounding box center [154, 106] width 29 height 10
type input "****"
click at [323, 87] on textarea "Description" at bounding box center [354, 100] width 92 height 38
type textarea "**********"
click at [209, 161] on div "Select Frequency" at bounding box center [204, 163] width 40 height 10
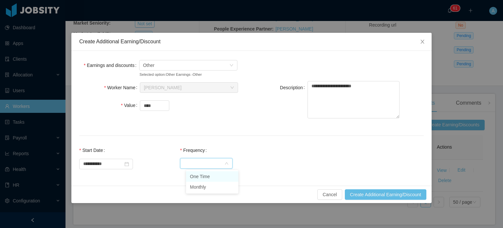
click at [198, 177] on li "One Time" at bounding box center [212, 176] width 52 height 10
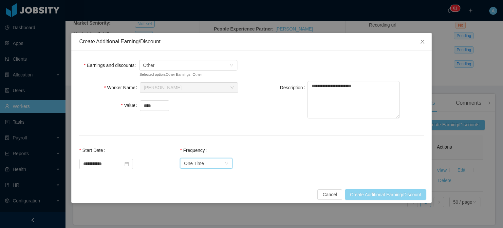
click at [374, 194] on button "Create Additional Earning/Discount" at bounding box center [386, 194] width 82 height 10
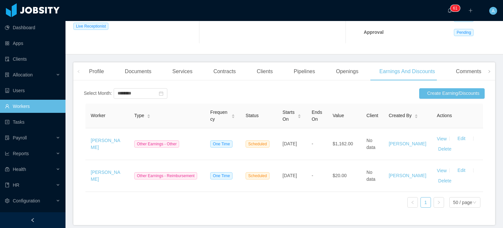
scroll to position [130, 0]
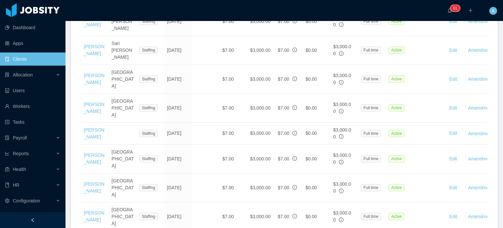
scroll to position [880, 0]
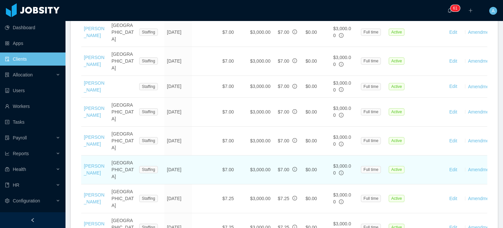
click at [89, 155] on td "[PERSON_NAME]" at bounding box center [95, 169] width 28 height 29
click at [89, 163] on link "[PERSON_NAME]" at bounding box center [94, 169] width 21 height 12
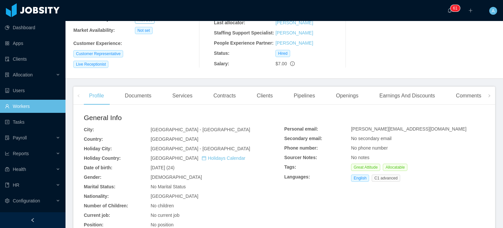
scroll to position [92, 0]
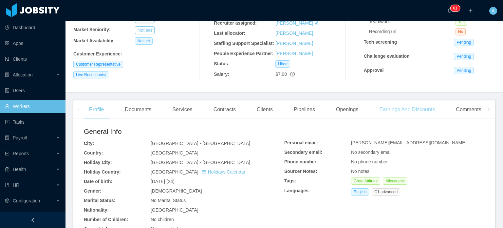
click at [406, 111] on div "Earnings And Discounts" at bounding box center [407, 109] width 66 height 18
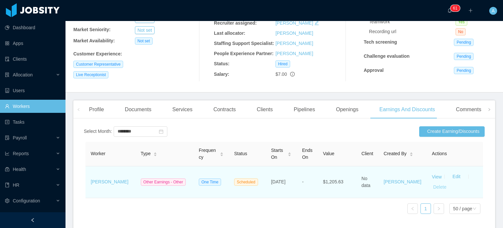
click at [432, 186] on button "Delete" at bounding box center [440, 187] width 16 height 10
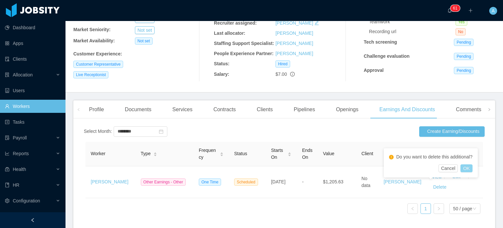
click at [466, 167] on button "OK" at bounding box center [467, 168] width 12 height 8
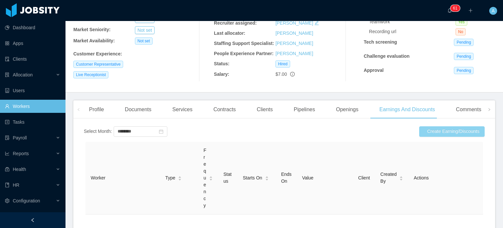
click at [441, 131] on button "Create Earning/Discounts" at bounding box center [452, 131] width 66 height 10
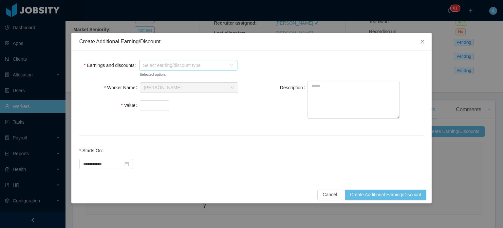
click at [188, 64] on span "Select earning/discount type" at bounding box center [184, 65] width 83 height 7
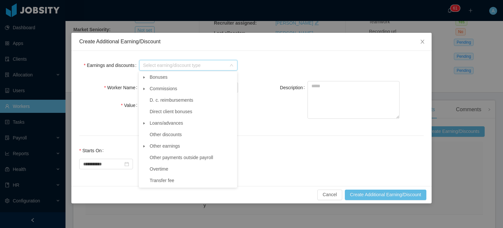
click at [143, 146] on icon "icon: caret-down" at bounding box center [144, 145] width 3 height 3
click at [162, 157] on span "Other" at bounding box center [161, 157] width 11 height 5
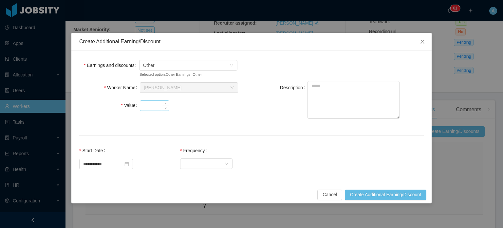
click at [150, 106] on input "Value" at bounding box center [154, 106] width 29 height 10
type input "*******"
click at [347, 93] on textarea "Description" at bounding box center [354, 100] width 92 height 38
type textarea "**********"
click at [224, 159] on div "Select Frequency" at bounding box center [204, 163] width 40 height 10
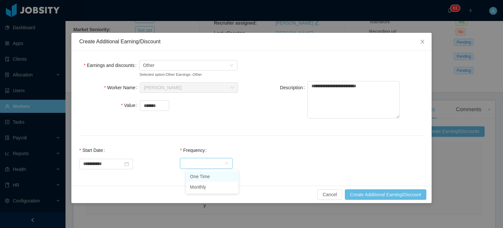
click at [218, 175] on li "One Time" at bounding box center [212, 176] width 52 height 10
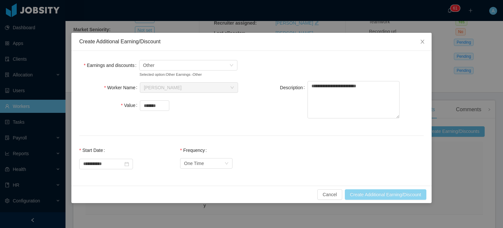
click at [360, 191] on button "Create Additional Earning/Discount" at bounding box center [386, 194] width 82 height 10
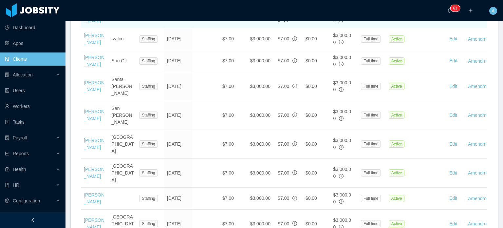
scroll to position [781, 0]
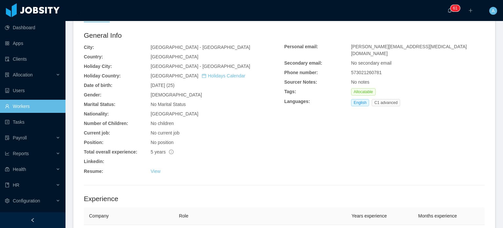
scroll to position [101, 0]
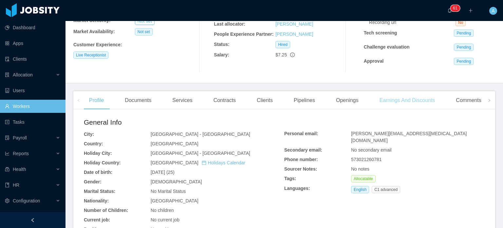
click at [386, 98] on div "Earnings And Discounts" at bounding box center [407, 100] width 66 height 18
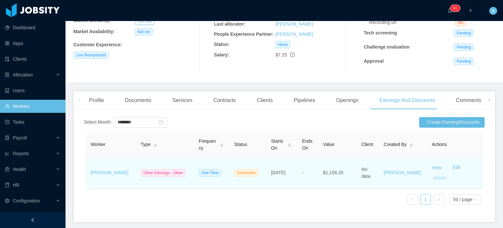
click at [433, 180] on button "Delete" at bounding box center [440, 178] width 16 height 10
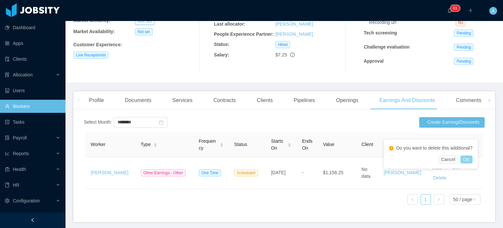
click at [468, 160] on button "OK" at bounding box center [467, 159] width 12 height 8
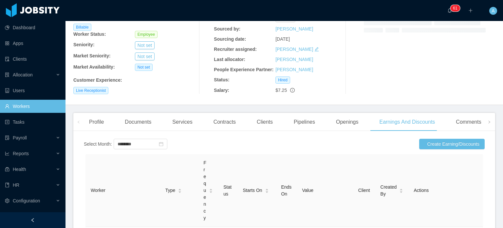
scroll to position [98, 0]
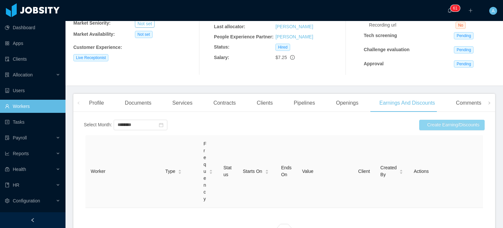
click at [453, 124] on button "Create Earning/Discounts" at bounding box center [452, 125] width 66 height 10
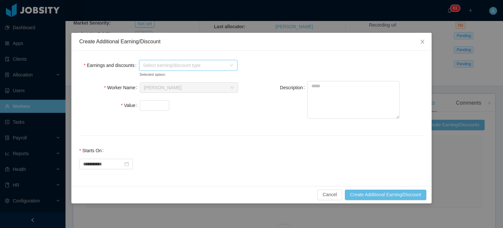
click at [170, 65] on span "Select earning/discount type" at bounding box center [184, 65] width 83 height 7
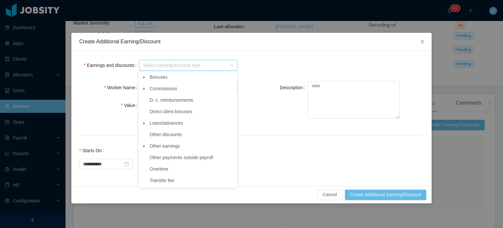
click at [147, 146] on span at bounding box center [144, 146] width 8 height 8
click at [155, 157] on span "Other" at bounding box center [195, 157] width 82 height 9
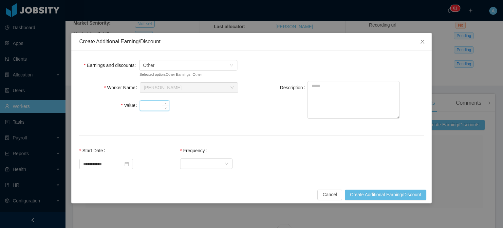
click at [150, 104] on input "Value" at bounding box center [154, 106] width 29 height 10
type input "*******"
click at [340, 85] on textarea "Description" at bounding box center [354, 100] width 92 height 38
type textarea "**********"
click at [219, 165] on div "Select Frequency" at bounding box center [204, 163] width 40 height 10
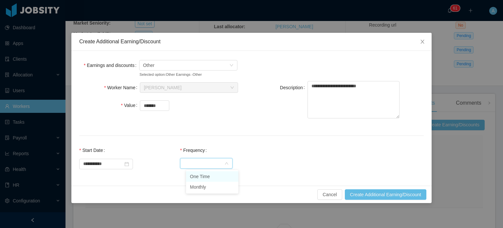
click at [209, 173] on li "One Time" at bounding box center [212, 176] width 52 height 10
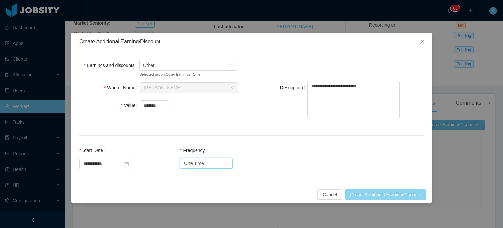
click at [362, 193] on button "Create Additional Earning/Discount" at bounding box center [386, 194] width 82 height 10
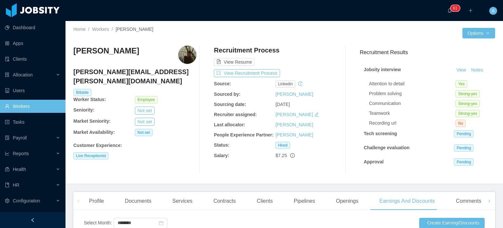
scroll to position [0, 0]
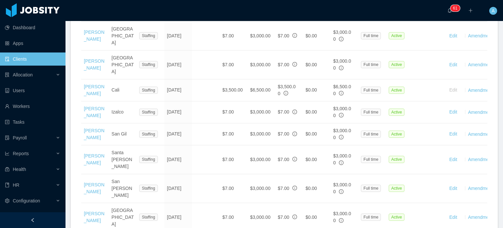
scroll to position [855, 0]
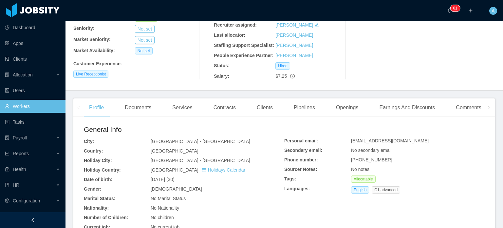
scroll to position [81, 0]
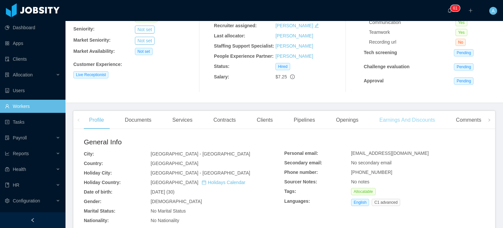
click at [388, 123] on div "Earnings And Discounts" at bounding box center [407, 120] width 66 height 18
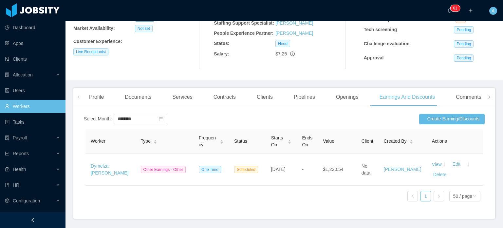
scroll to position [131, 0]
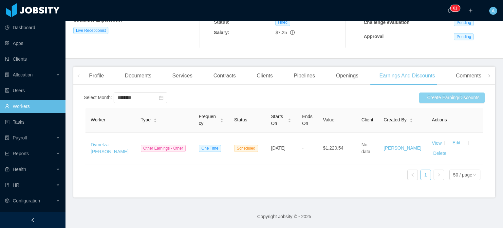
click at [432, 93] on button "Create Earning/Discounts" at bounding box center [452, 97] width 66 height 10
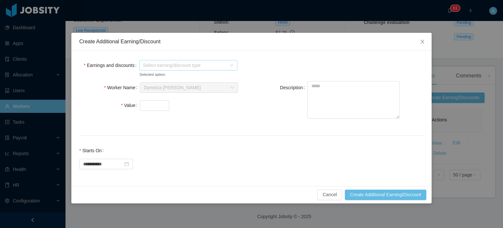
click at [191, 64] on span "Select earning/discount type" at bounding box center [184, 65] width 83 height 7
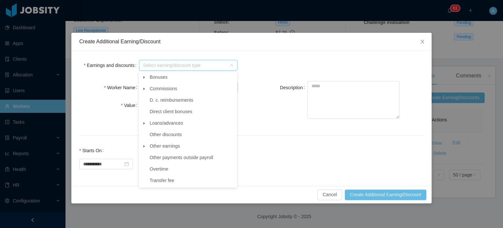
click at [143, 146] on icon "icon: caret-down" at bounding box center [144, 145] width 3 height 3
click at [158, 159] on span "Other" at bounding box center [161, 157] width 11 height 5
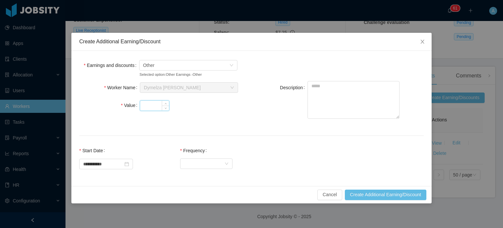
click at [147, 107] on input "Value" at bounding box center [154, 106] width 29 height 10
type input "*******"
click at [328, 94] on textarea "Description" at bounding box center [354, 100] width 92 height 38
type textarea "**********"
click at [216, 165] on div "Select Frequency" at bounding box center [204, 163] width 40 height 10
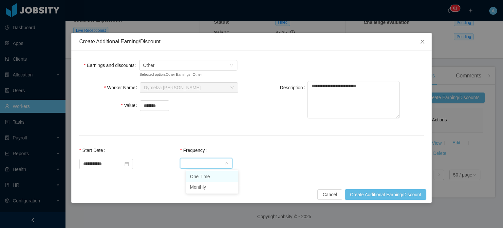
click at [207, 177] on li "One Time" at bounding box center [212, 176] width 52 height 10
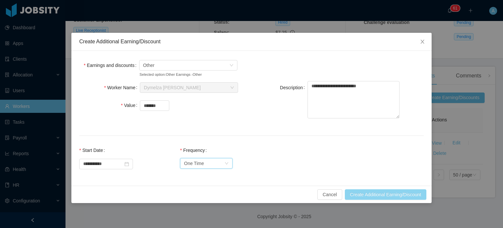
click at [374, 194] on button "Create Additional Earning/Discount" at bounding box center [386, 194] width 82 height 10
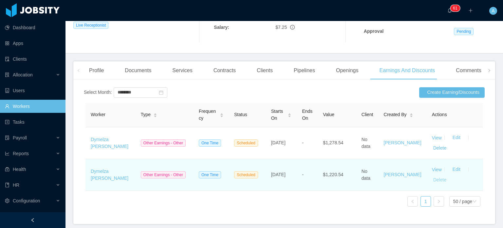
click at [434, 180] on button "Delete" at bounding box center [440, 180] width 16 height 10
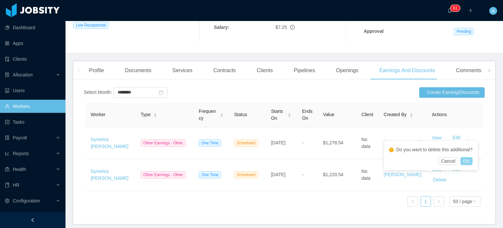
click at [466, 164] on button "OK" at bounding box center [467, 161] width 12 height 8
